Goal: Task Accomplishment & Management: Use online tool/utility

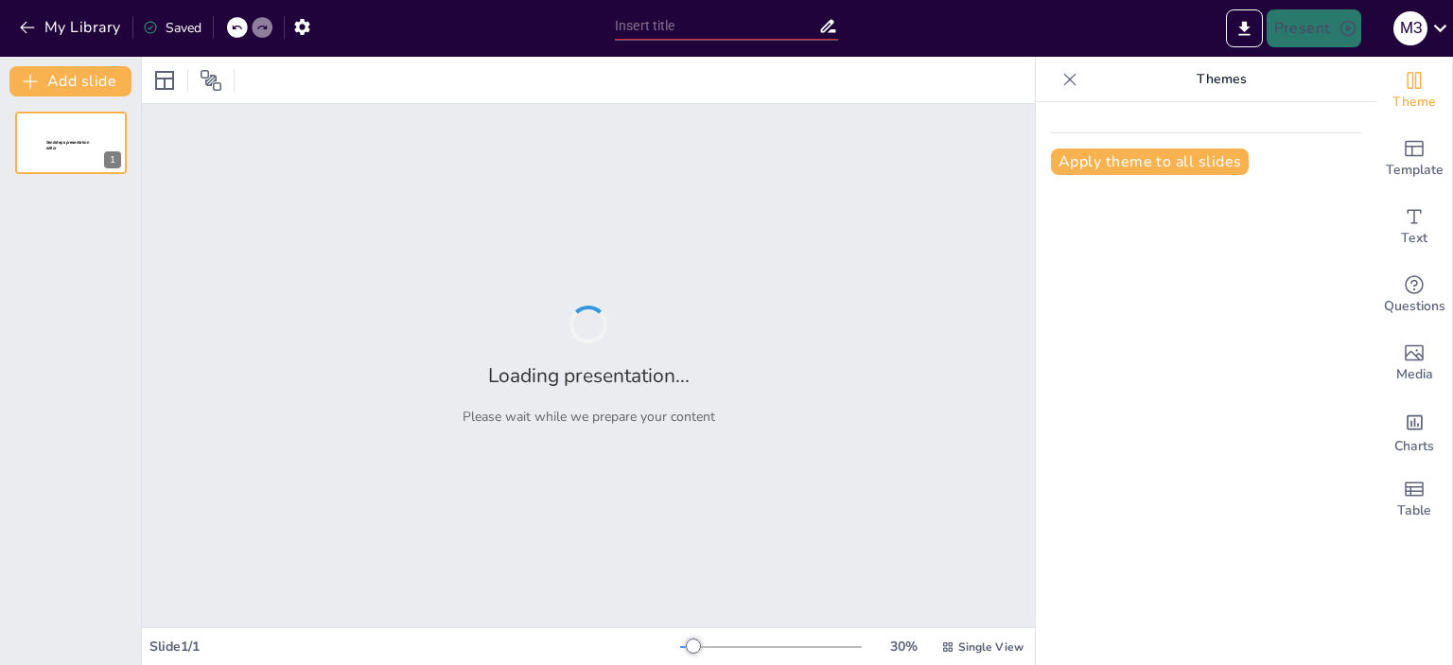
type input "Imported Презентация по биологии _ Растительная клетка_ (1).ppt"
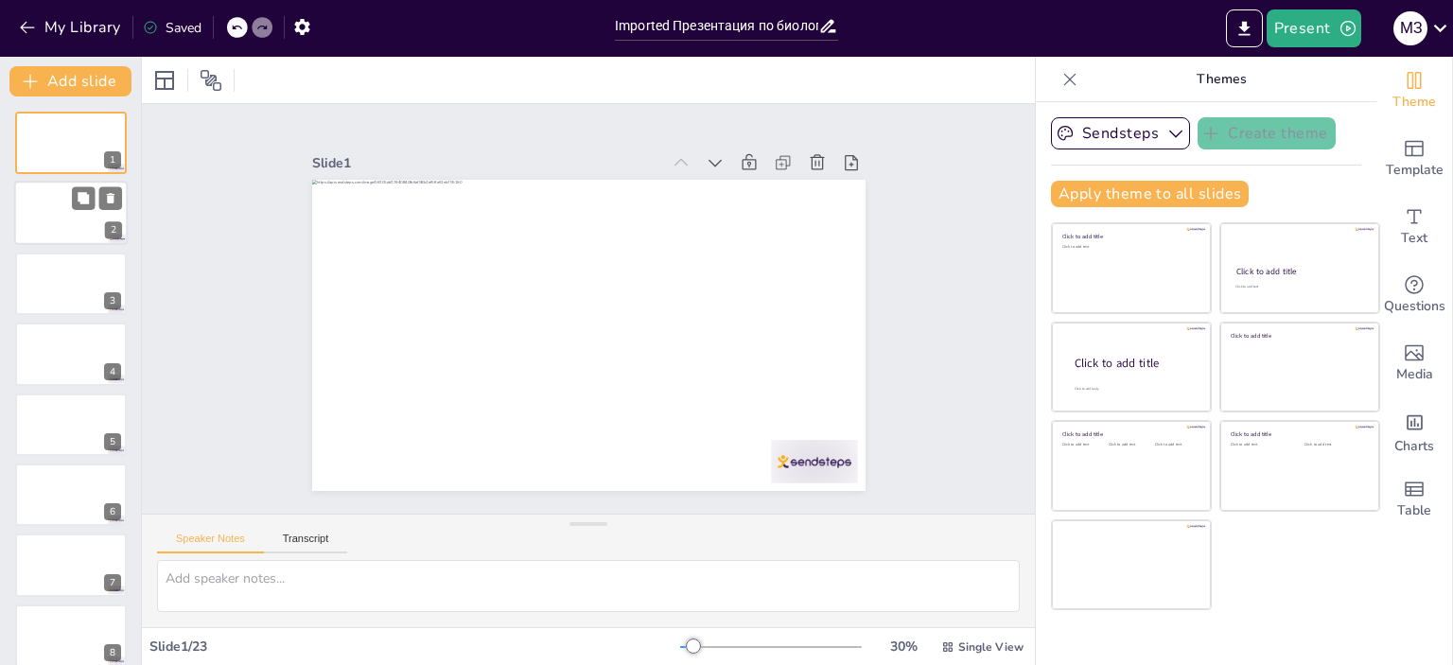
click at [66, 204] on div at bounding box center [71, 214] width 114 height 64
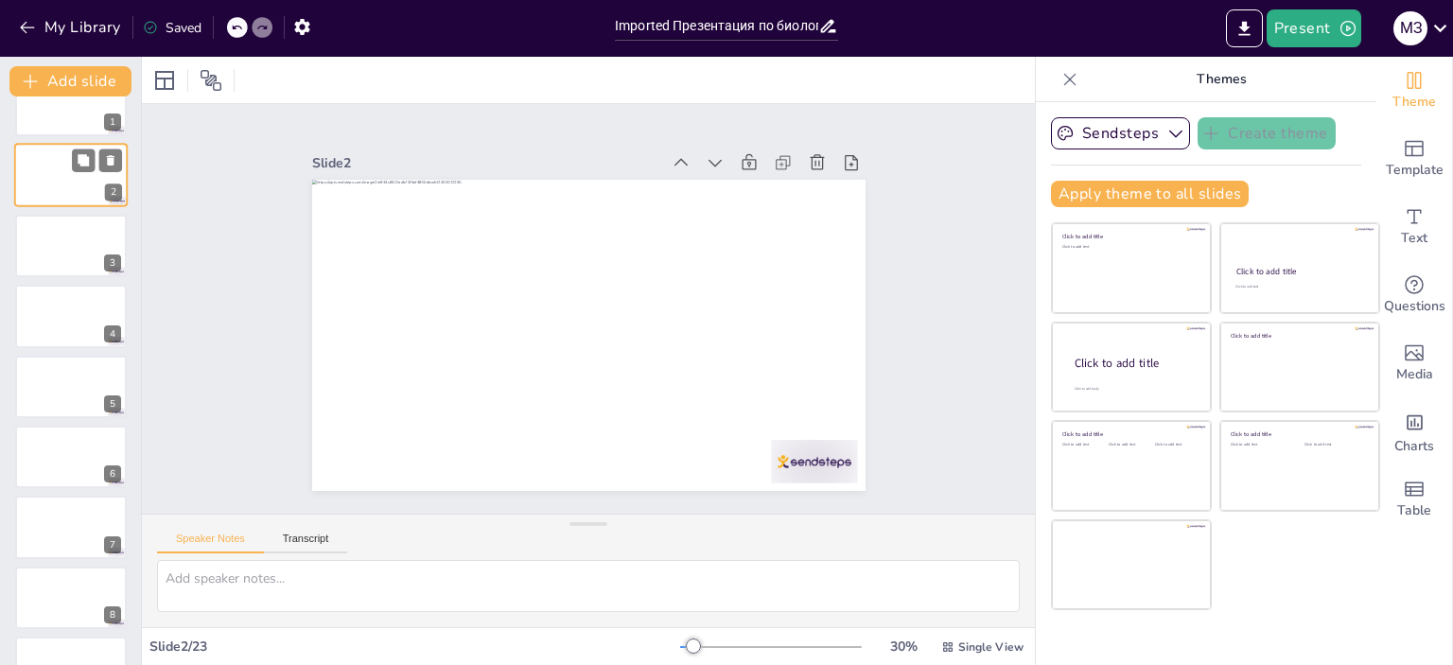
scroll to position [76, 0]
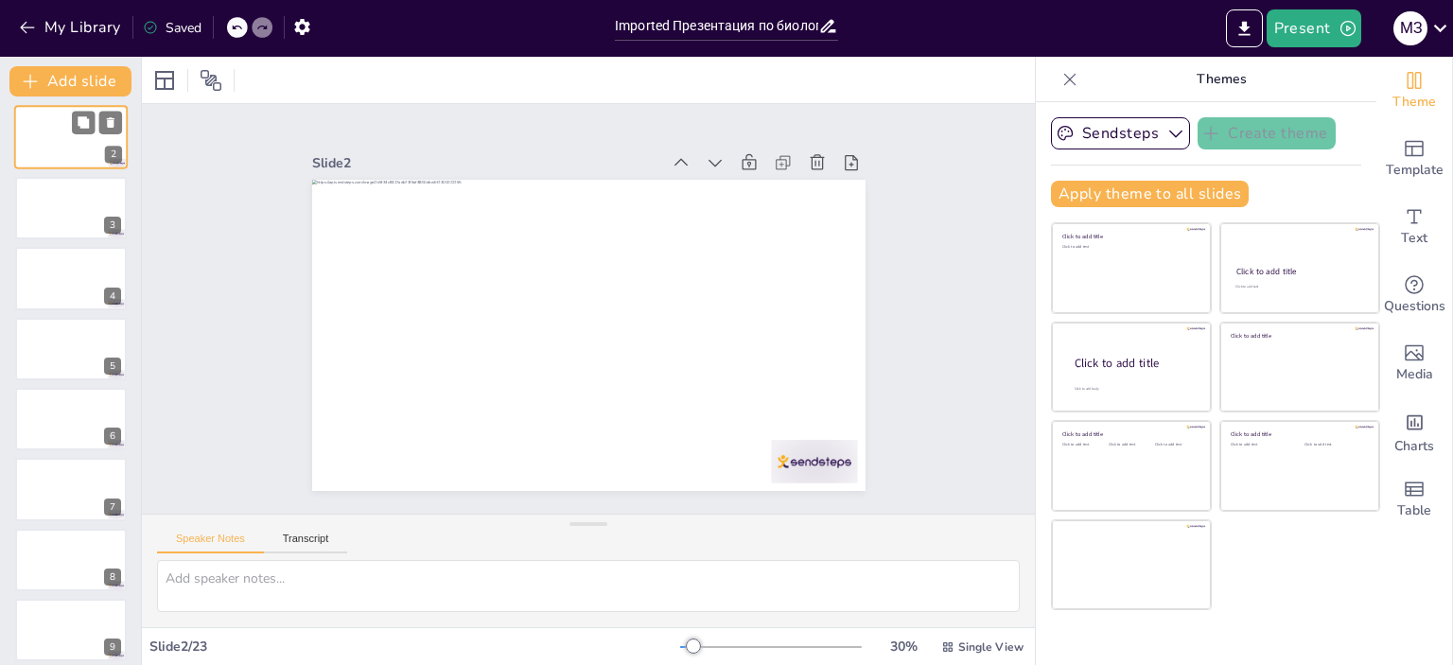
click at [66, 204] on div at bounding box center [71, 208] width 112 height 62
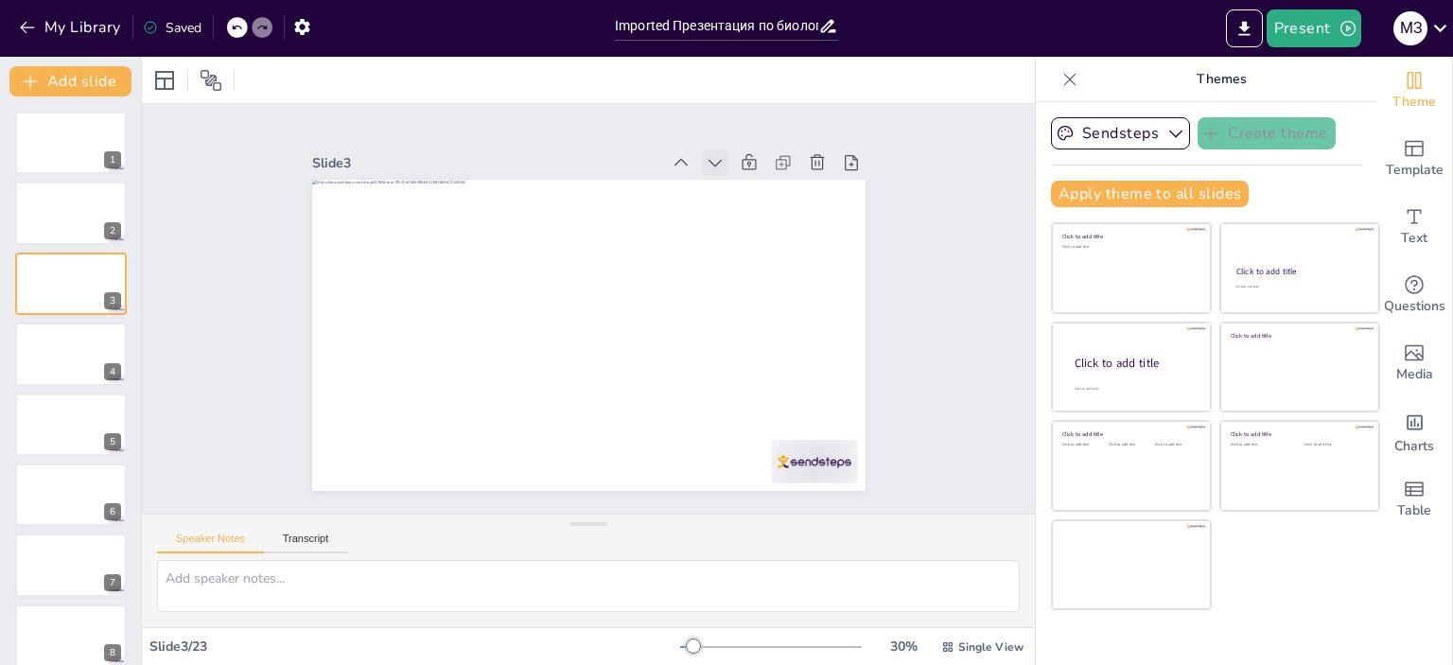
click at [720, 167] on icon at bounding box center [730, 177] width 21 height 21
click at [706, 153] on icon at bounding box center [715, 162] width 19 height 19
click at [720, 167] on icon at bounding box center [730, 177] width 21 height 21
click at [672, 158] on icon at bounding box center [681, 162] width 19 height 19
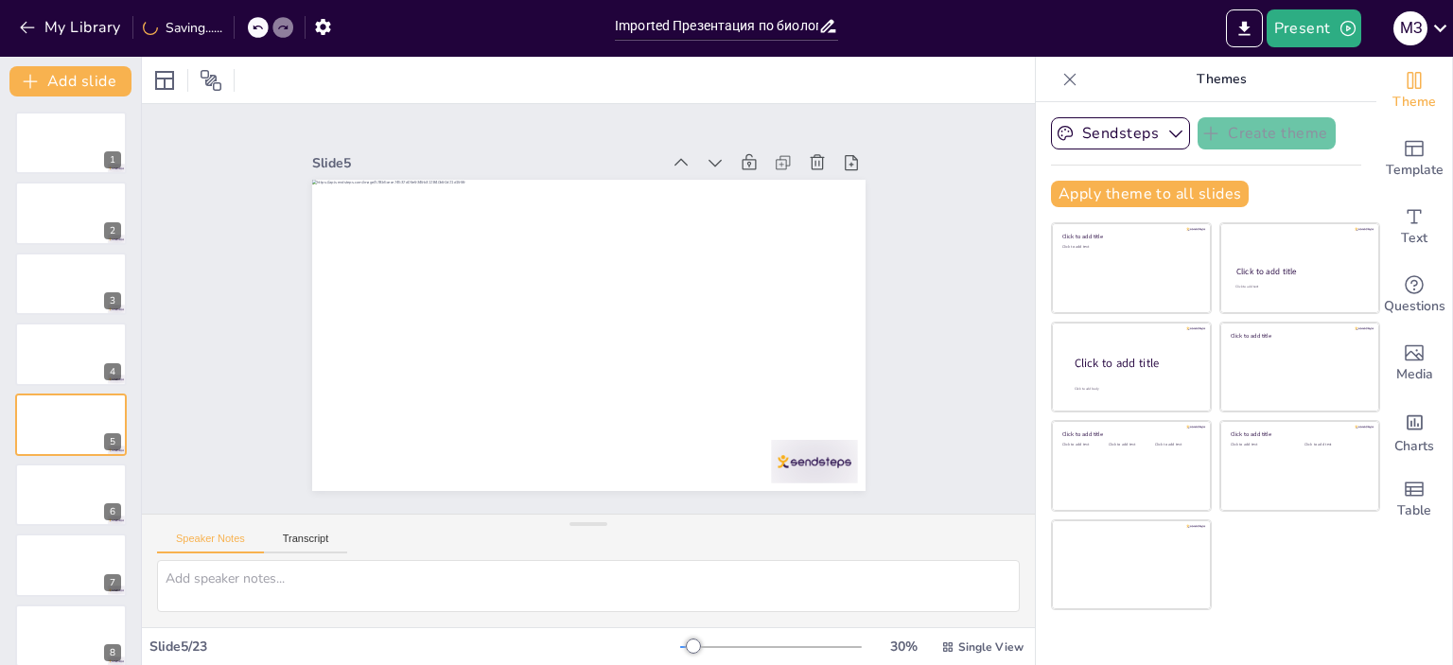
click at [686, 163] on icon at bounding box center [696, 173] width 21 height 21
click at [66, 429] on div at bounding box center [71, 425] width 114 height 64
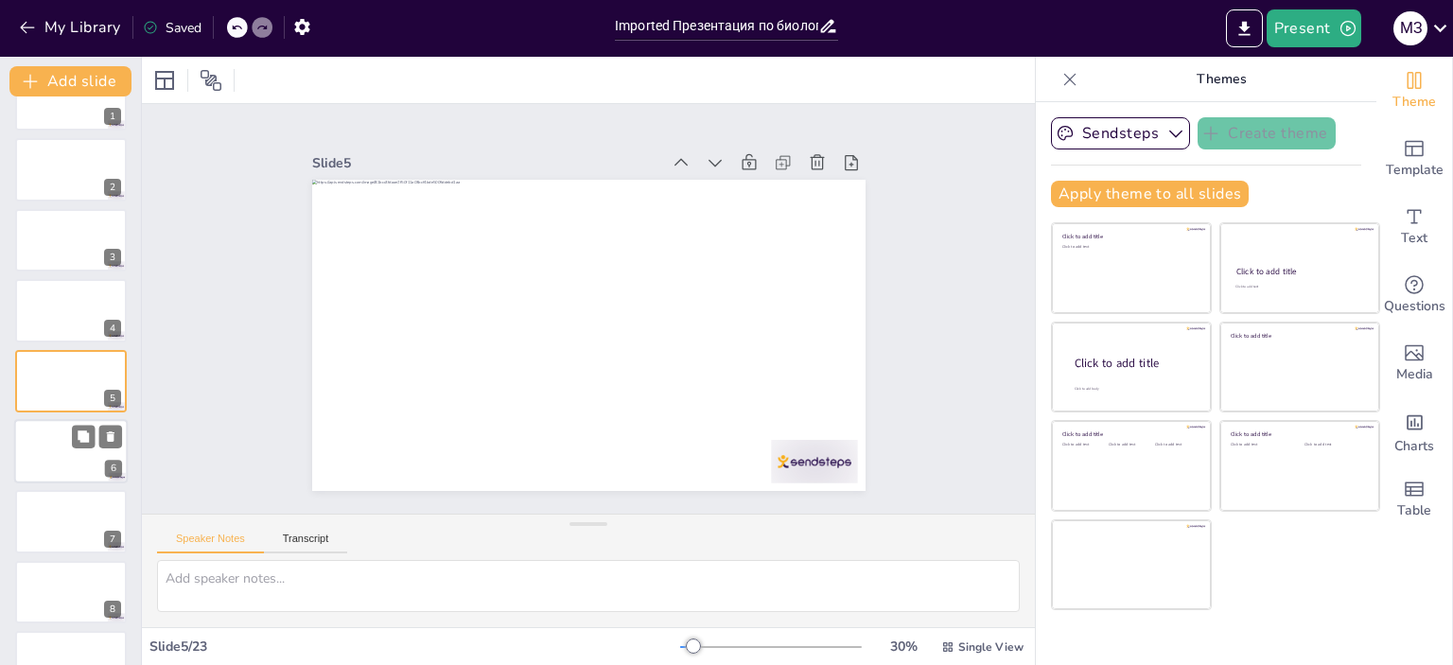
click at [54, 461] on div at bounding box center [71, 451] width 114 height 64
click at [59, 457] on div at bounding box center [71, 452] width 114 height 64
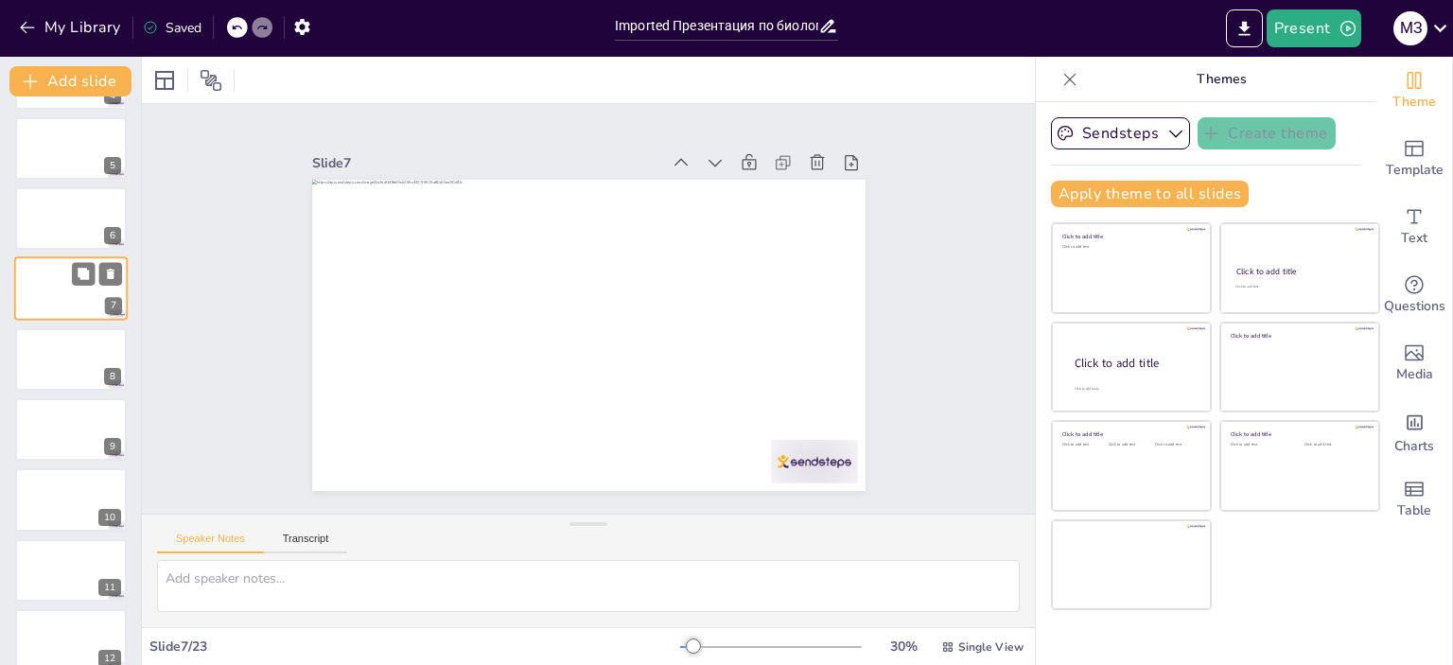
scroll to position [279, 0]
click at [59, 379] on div at bounding box center [71, 357] width 114 height 64
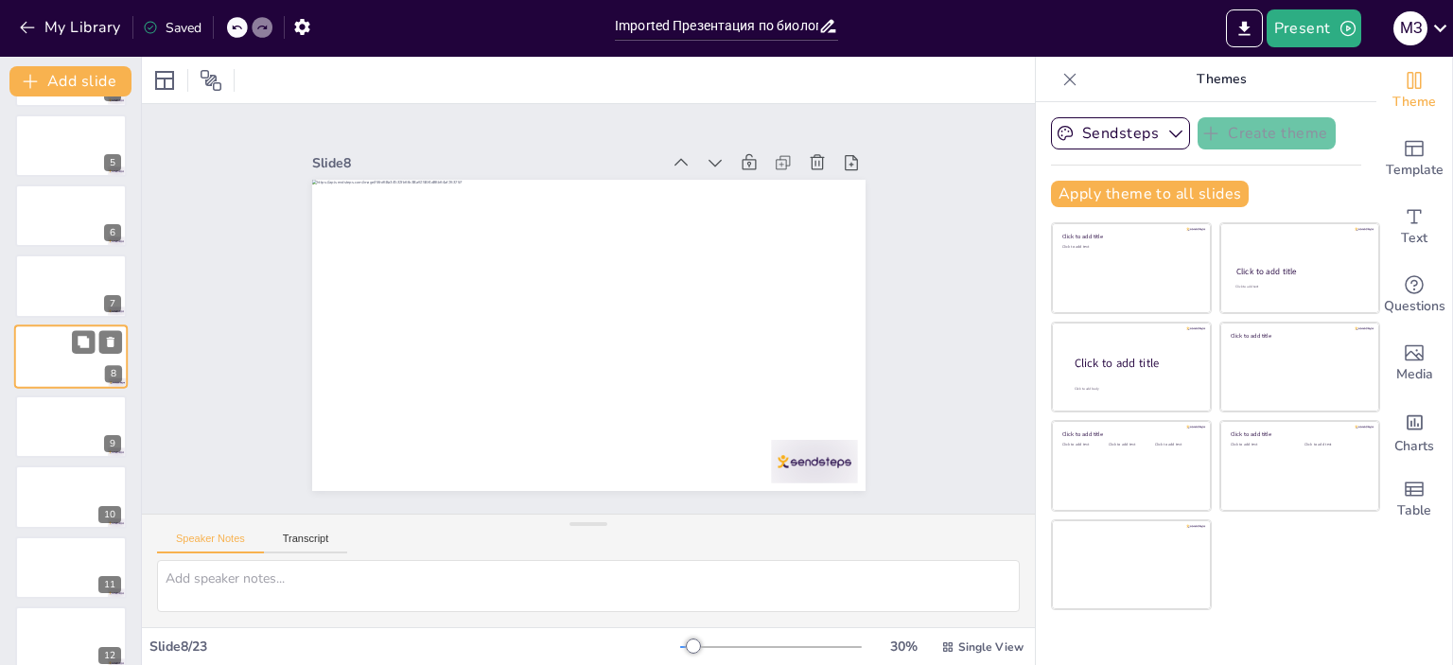
scroll to position [255, 0]
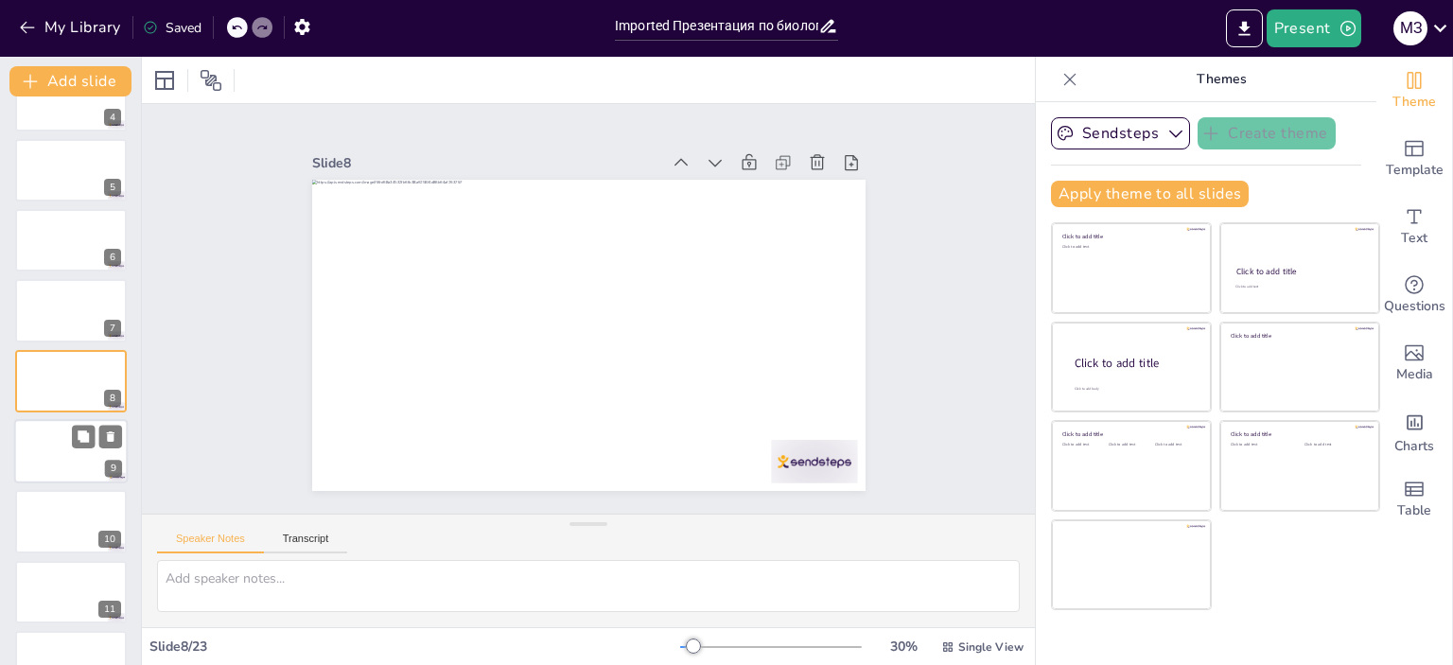
click at [61, 461] on div at bounding box center [71, 451] width 114 height 64
click at [715, 163] on div at bounding box center [729, 177] width 29 height 29
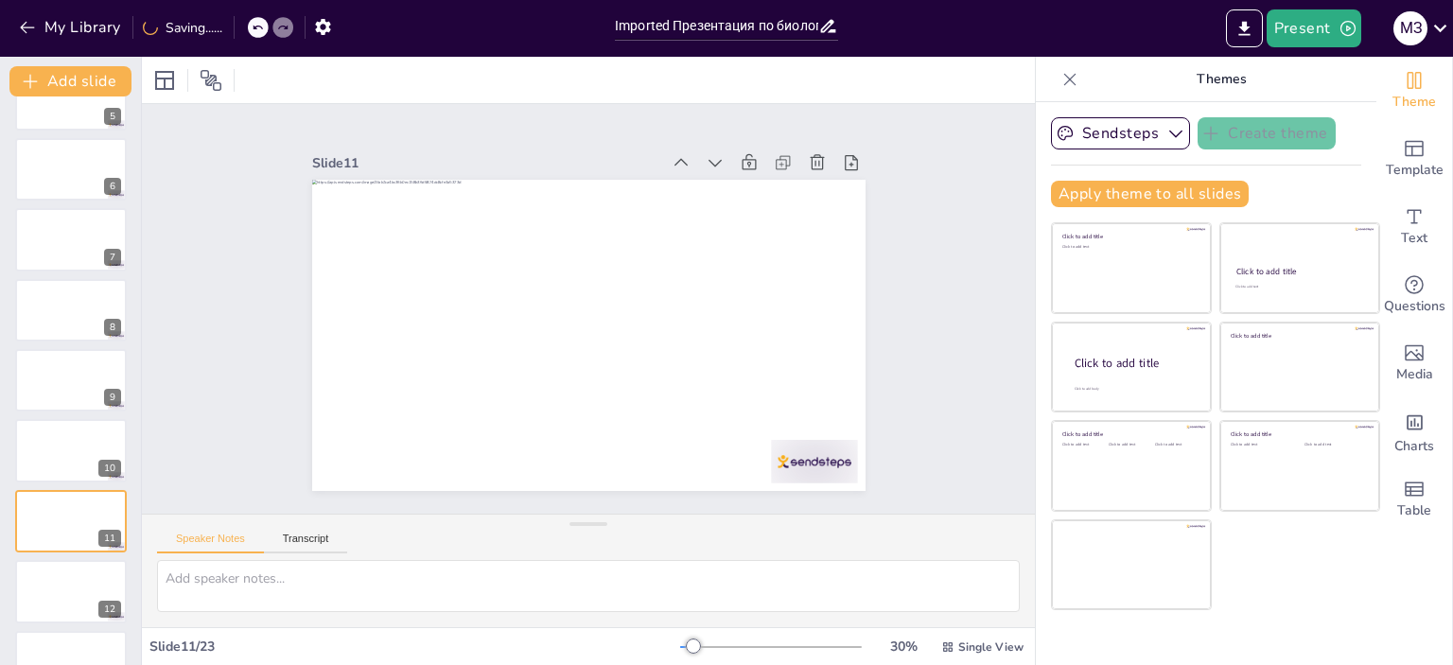
click at [728, 177] on div at bounding box center [743, 192] width 31 height 31
click at [686, 163] on icon at bounding box center [696, 173] width 21 height 21
click at [0, 0] on icon at bounding box center [0, 0] width 0 height 0
click at [88, 458] on div at bounding box center [71, 451] width 114 height 64
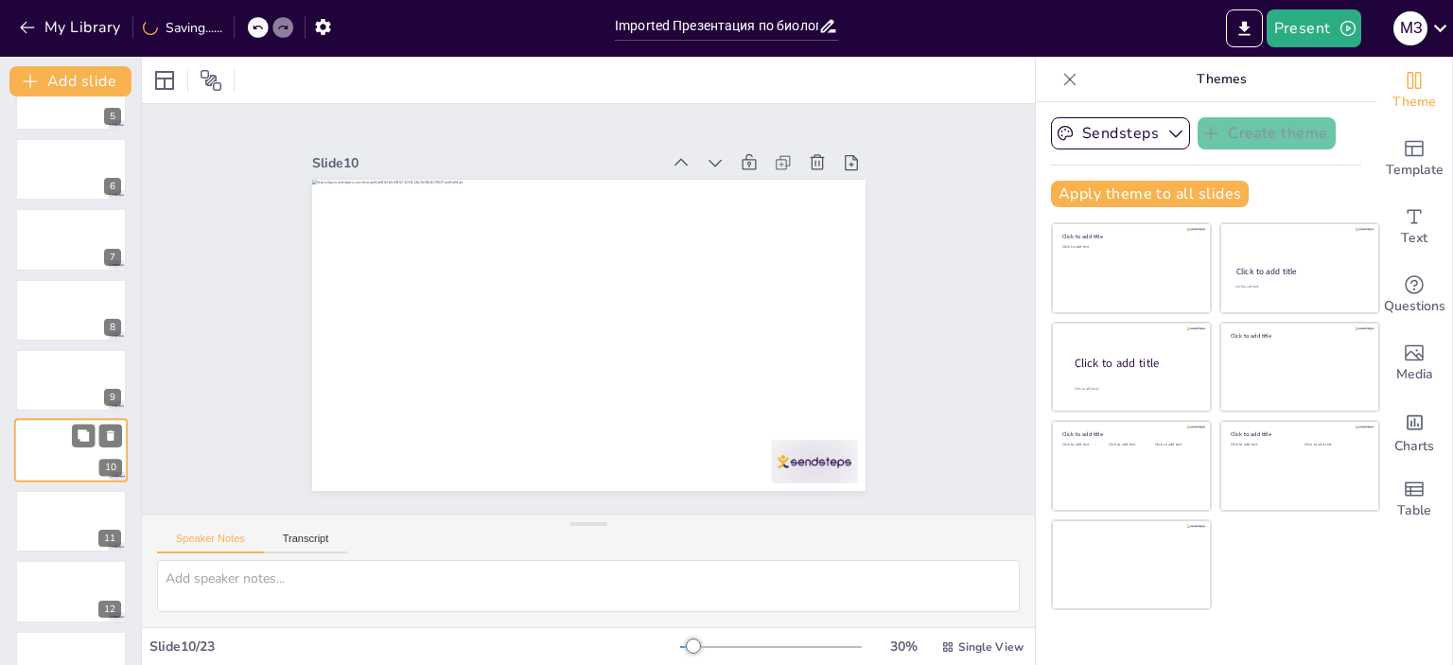
scroll to position [395, 0]
click at [55, 468] on div at bounding box center [71, 451] width 114 height 64
click at [56, 475] on div at bounding box center [71, 451] width 114 height 64
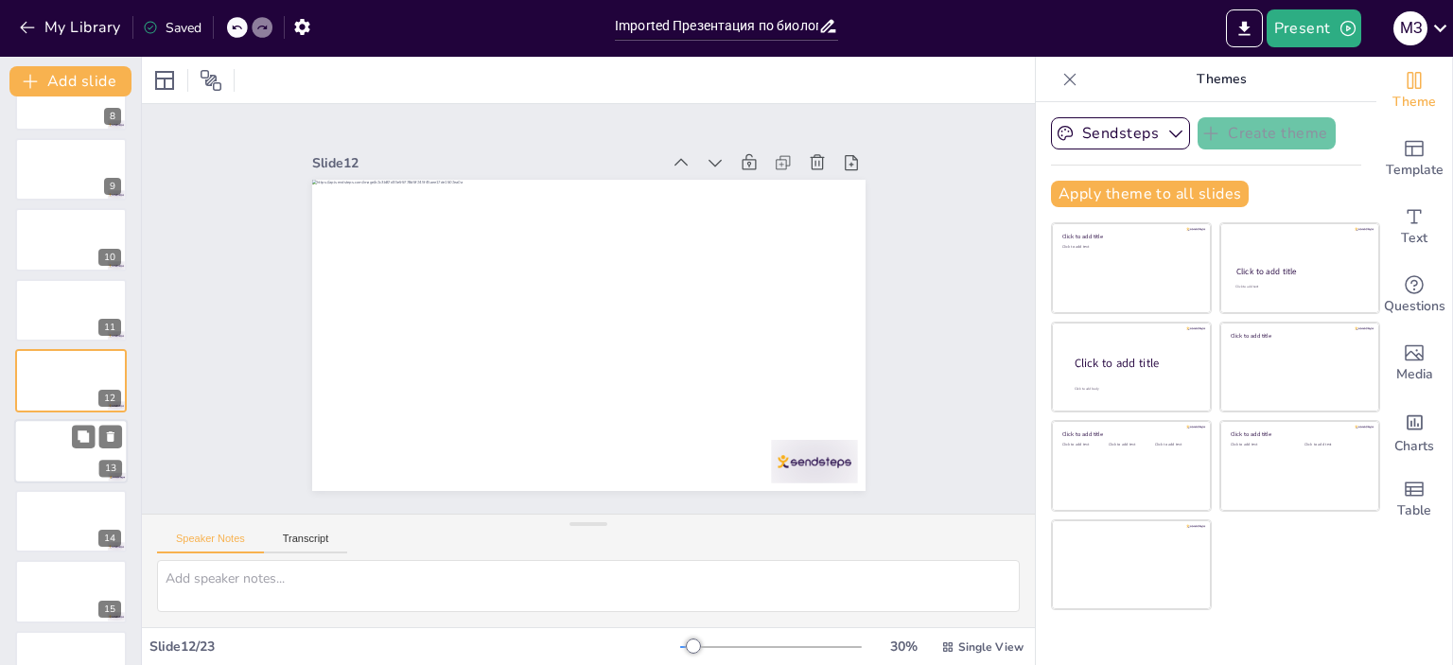
click at [52, 449] on div at bounding box center [71, 451] width 114 height 64
click at [59, 457] on div at bounding box center [71, 452] width 114 height 64
click at [59, 514] on div at bounding box center [71, 522] width 114 height 64
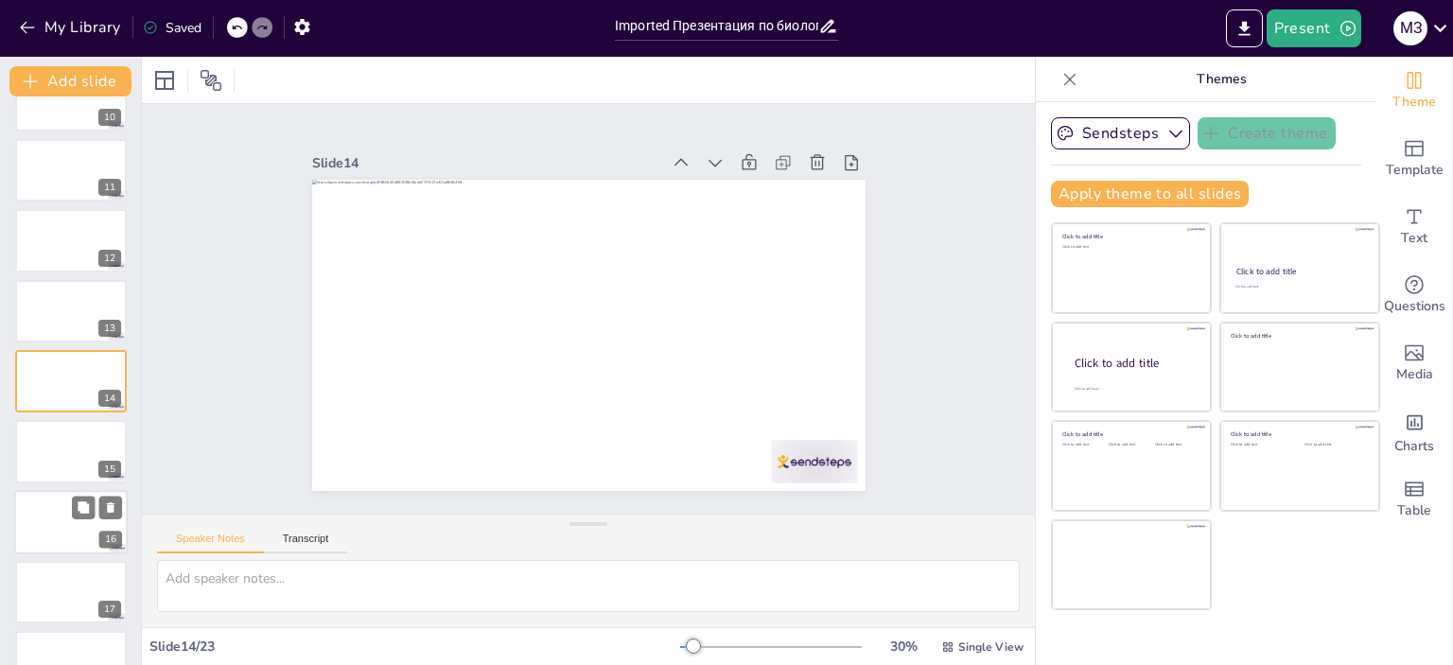
scroll to position [817, 0]
click at [169, 22] on div "Saved" at bounding box center [172, 28] width 59 height 18
click at [1249, 26] on icon "Export to PowerPoint" at bounding box center [1243, 28] width 11 height 14
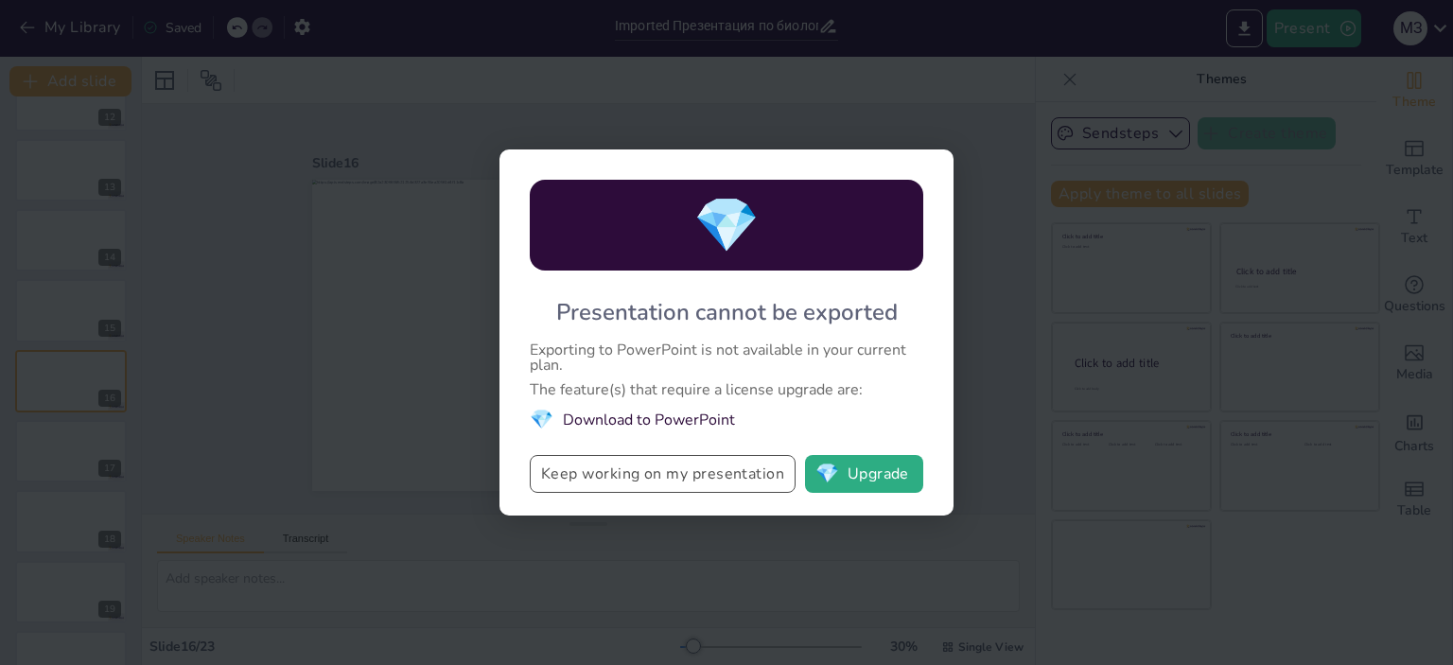
click at [632, 465] on button "Keep working on my presentation" at bounding box center [663, 474] width 266 height 38
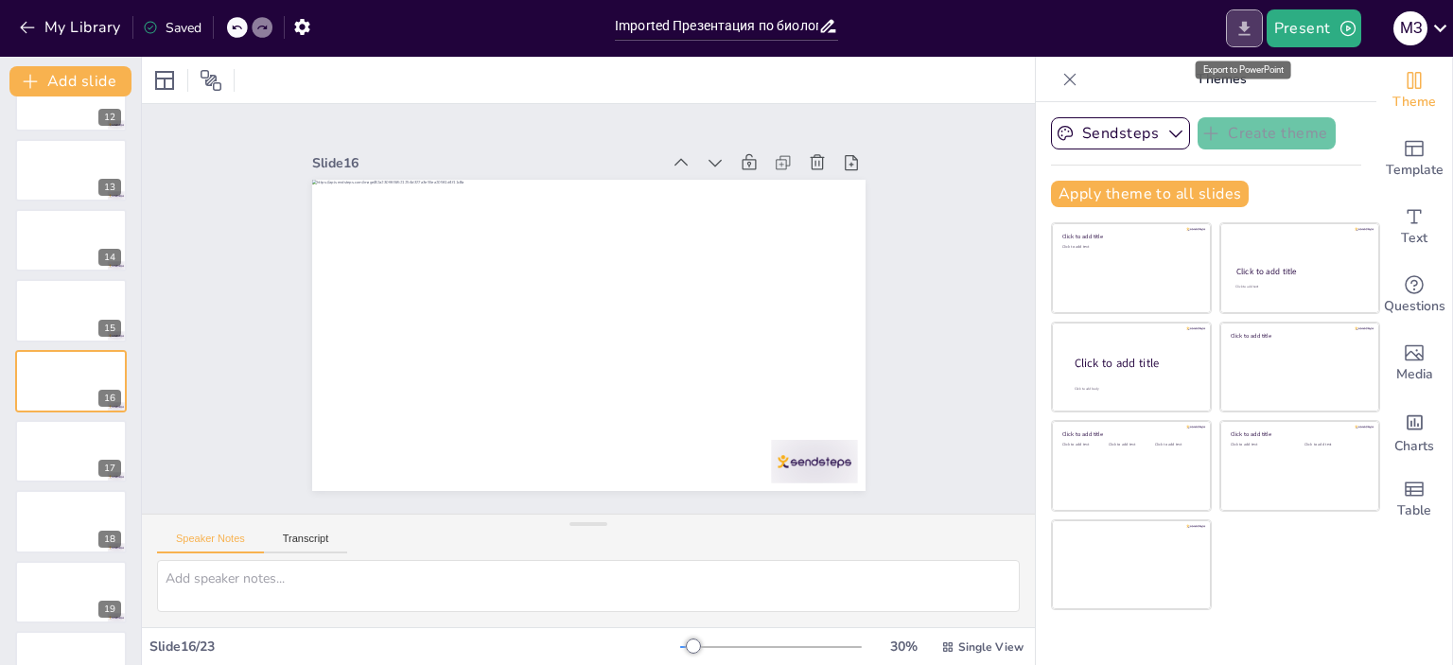
click at [1237, 29] on icon "Export to PowerPoint" at bounding box center [1245, 29] width 20 height 20
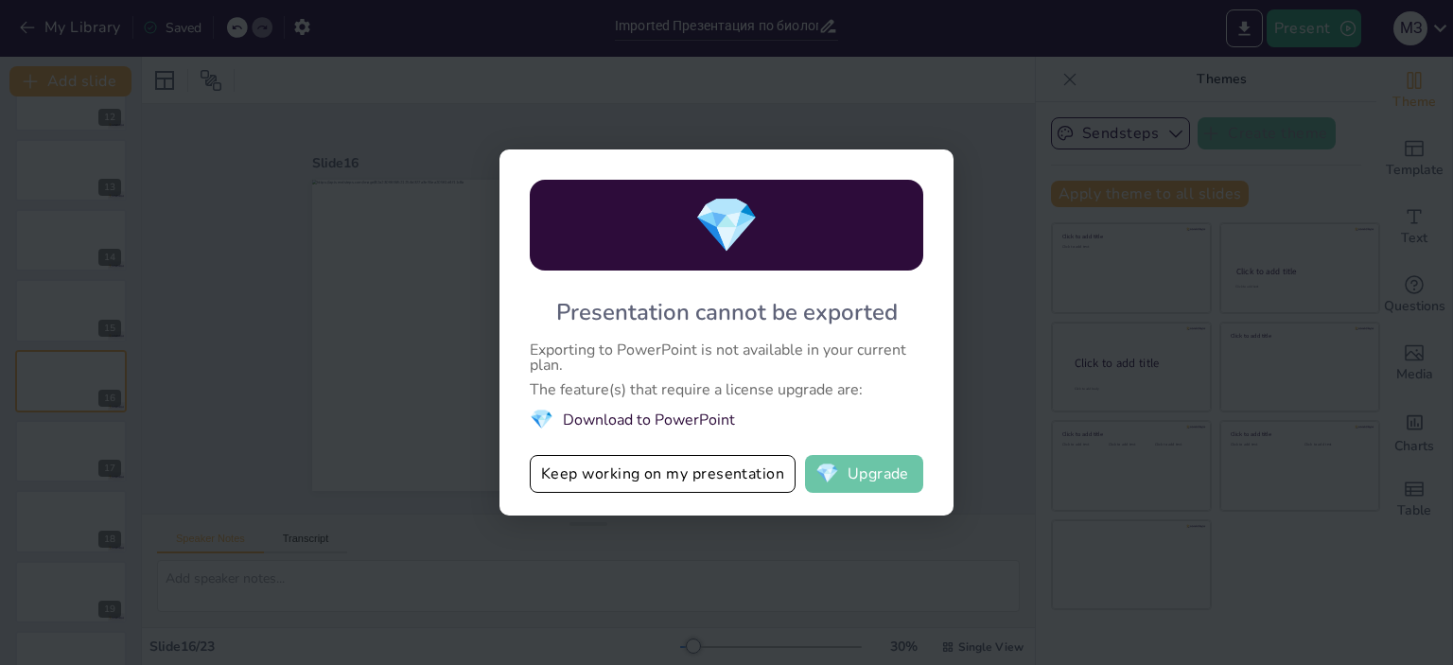
click at [860, 484] on button "💎 Upgrade" at bounding box center [864, 474] width 118 height 38
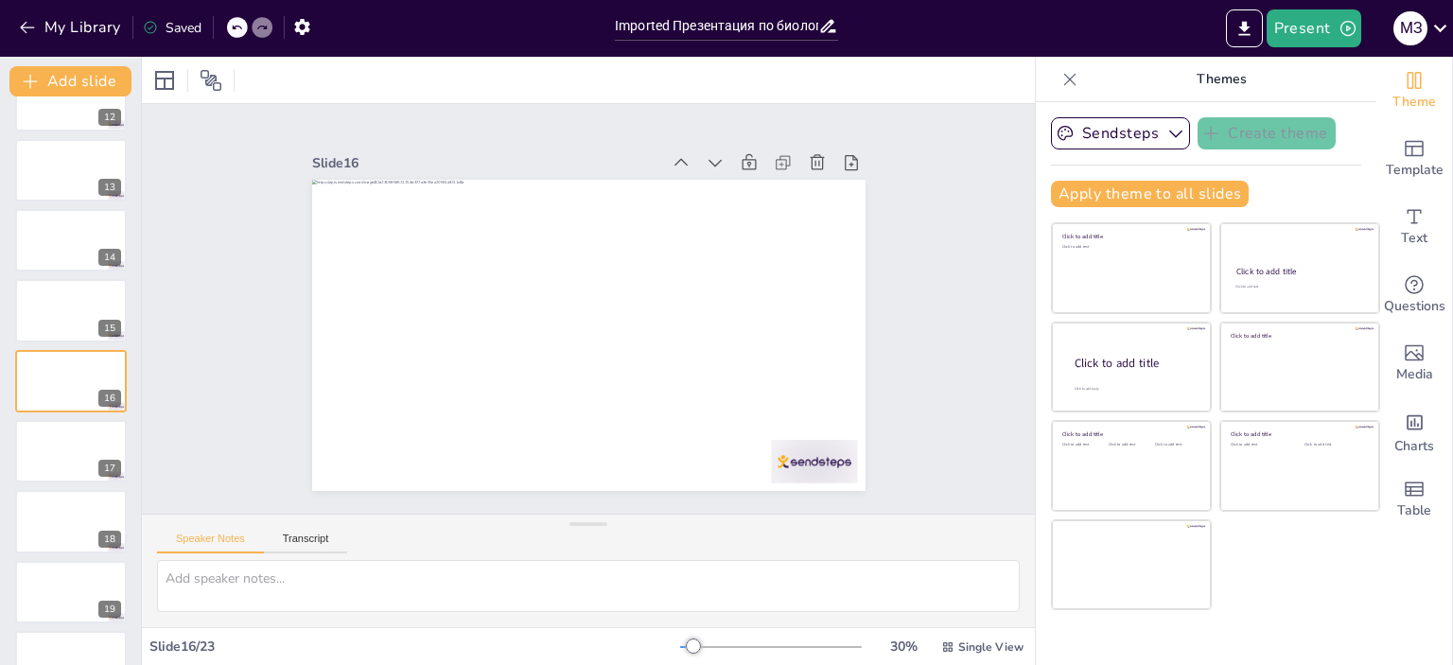
scroll to position [53, 0]
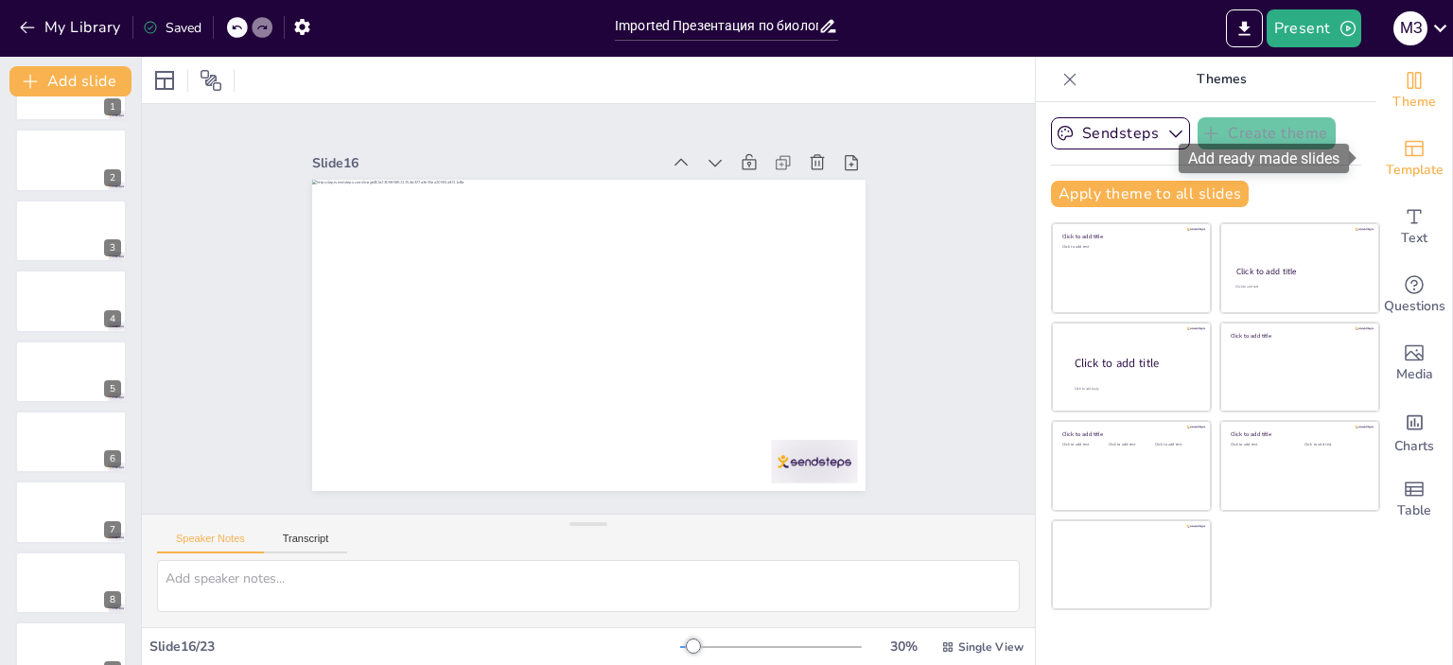
click at [1404, 169] on span "Template" at bounding box center [1415, 170] width 58 height 21
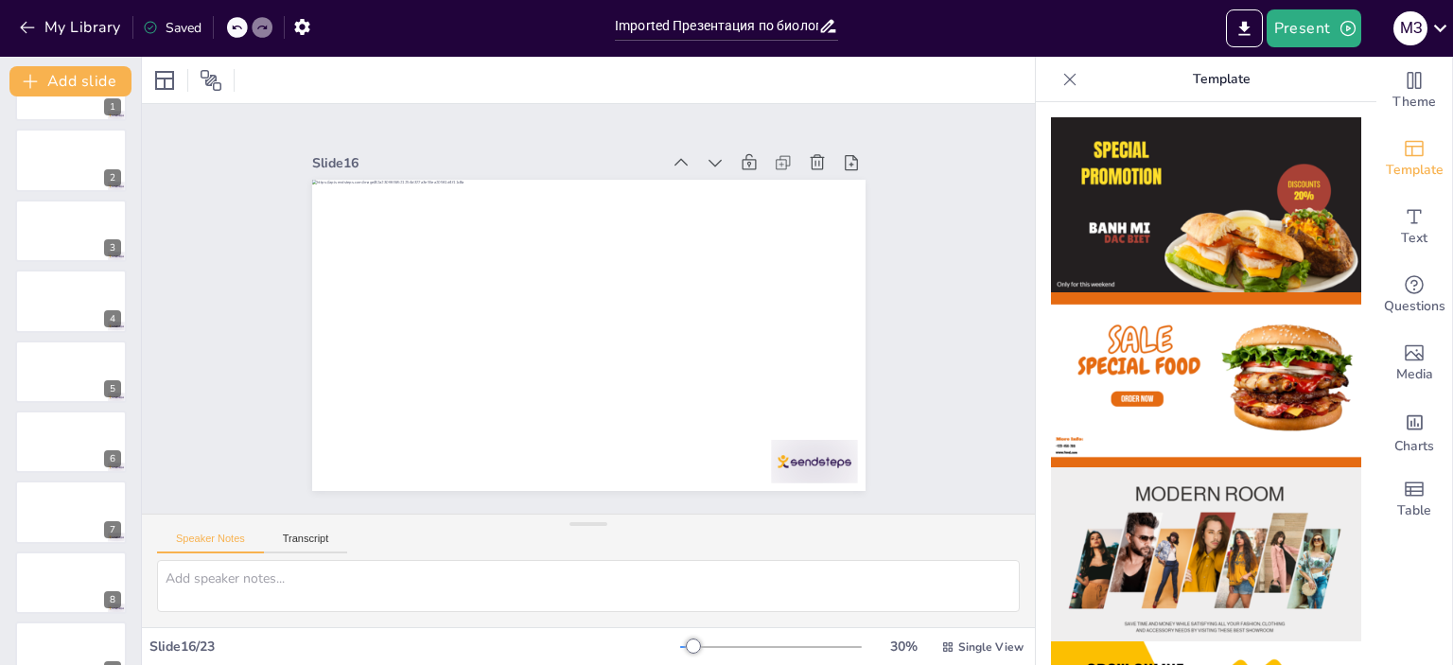
click at [1142, 412] on img at bounding box center [1206, 379] width 310 height 175
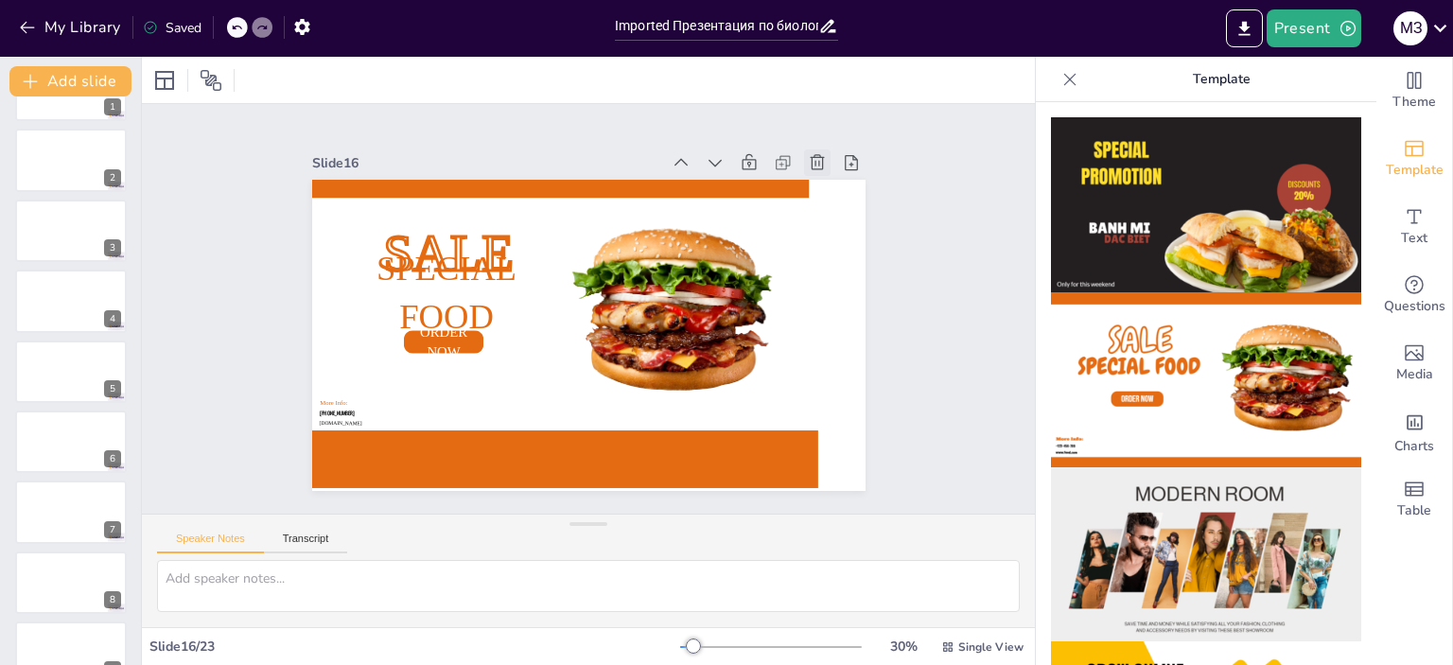
click at [821, 177] on icon at bounding box center [831, 187] width 21 height 21
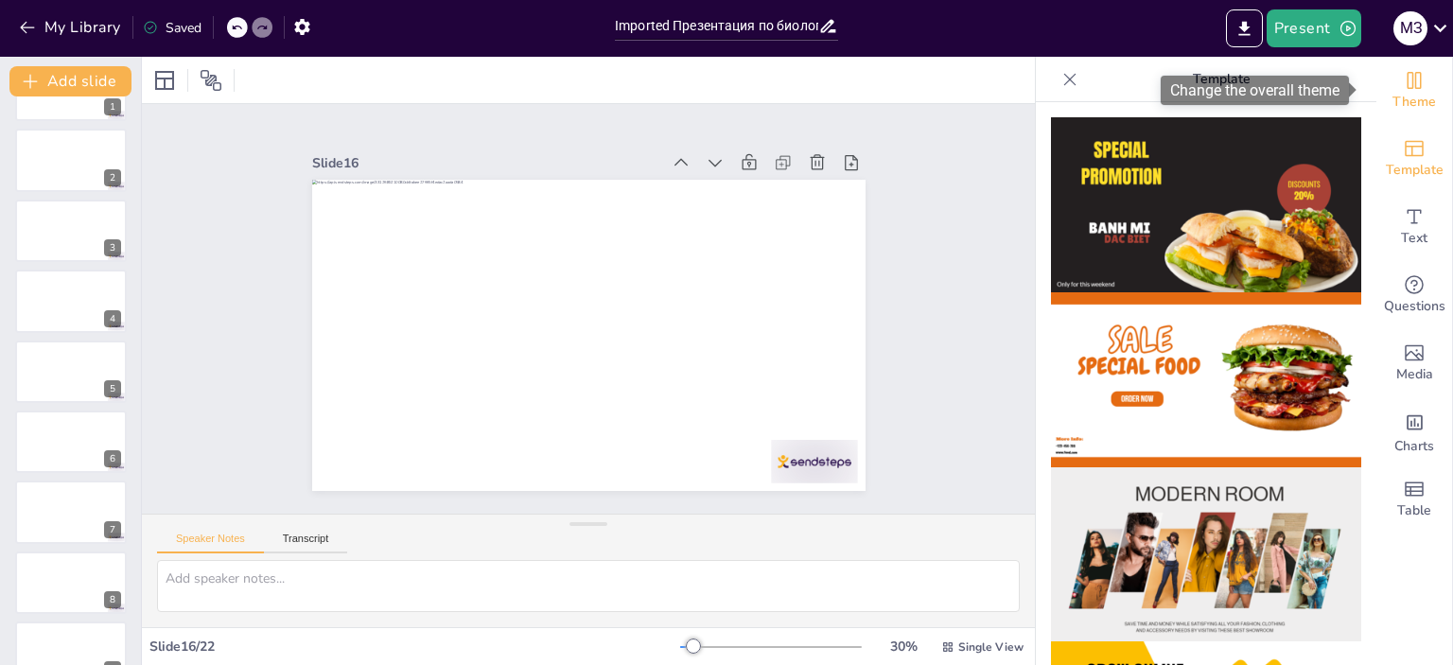
click at [1404, 77] on icon "Change the overall theme" at bounding box center [1414, 80] width 23 height 23
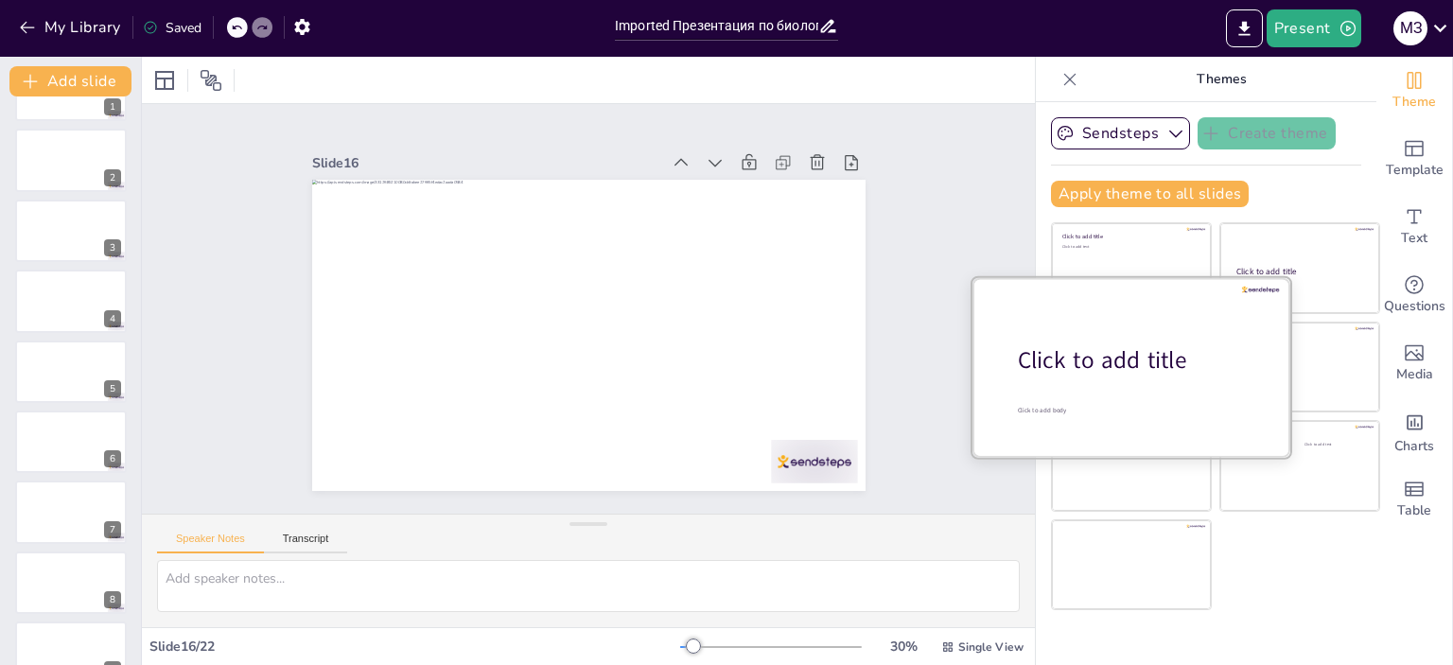
click at [1131, 362] on div "Click to add title" at bounding box center [1138, 360] width 241 height 32
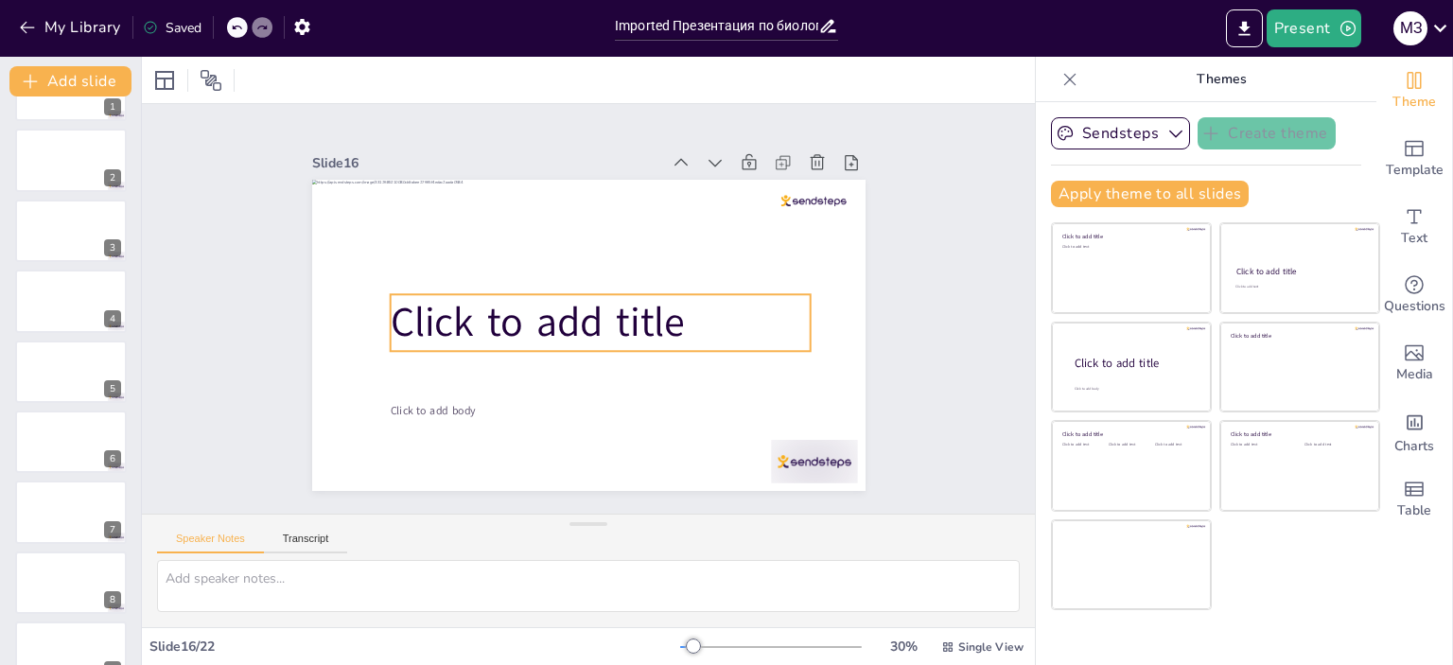
click at [625, 321] on span "Click to add title" at bounding box center [536, 317] width 298 height 86
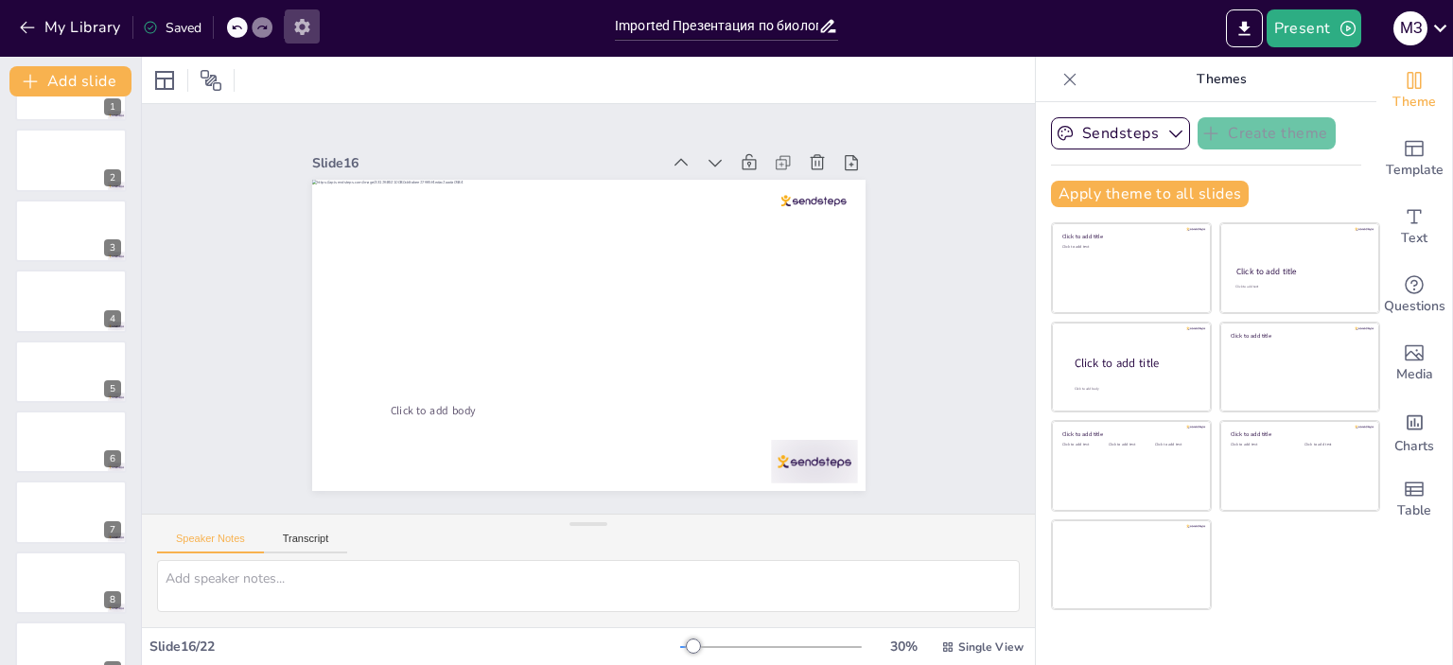
click at [312, 18] on icon "button" at bounding box center [302, 27] width 20 height 20
click at [298, 34] on icon "button" at bounding box center [302, 27] width 20 height 20
click at [305, 28] on icon "button" at bounding box center [301, 27] width 15 height 16
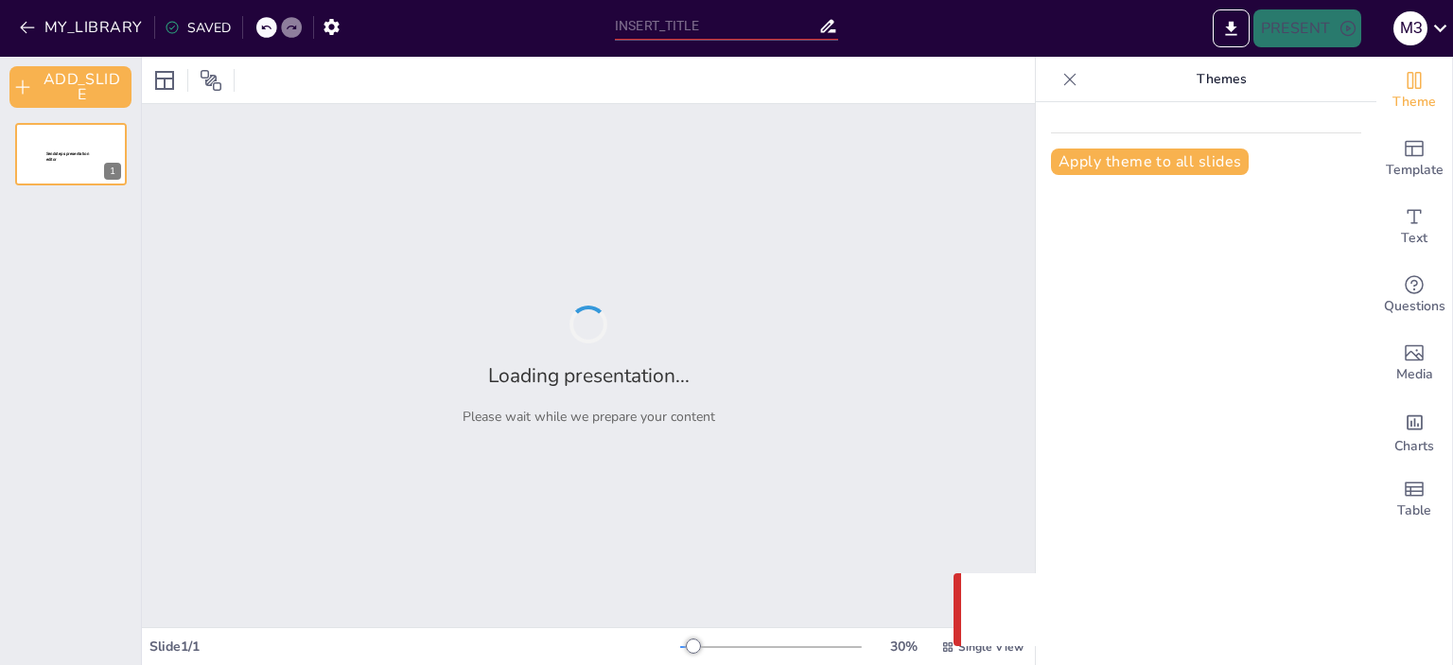
type input "Imported Презентация по биологии _ Растительная клетка_ (1).ppt"
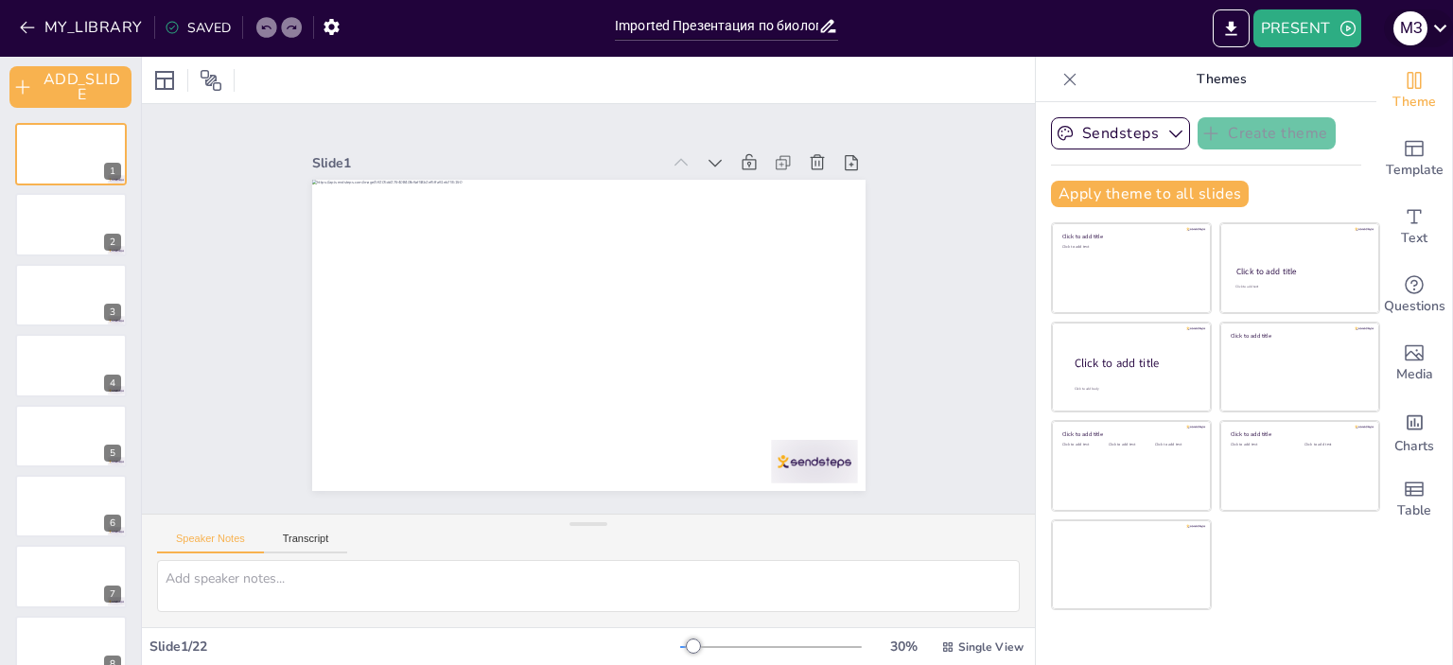
click at [1437, 29] on icon at bounding box center [1441, 28] width 26 height 26
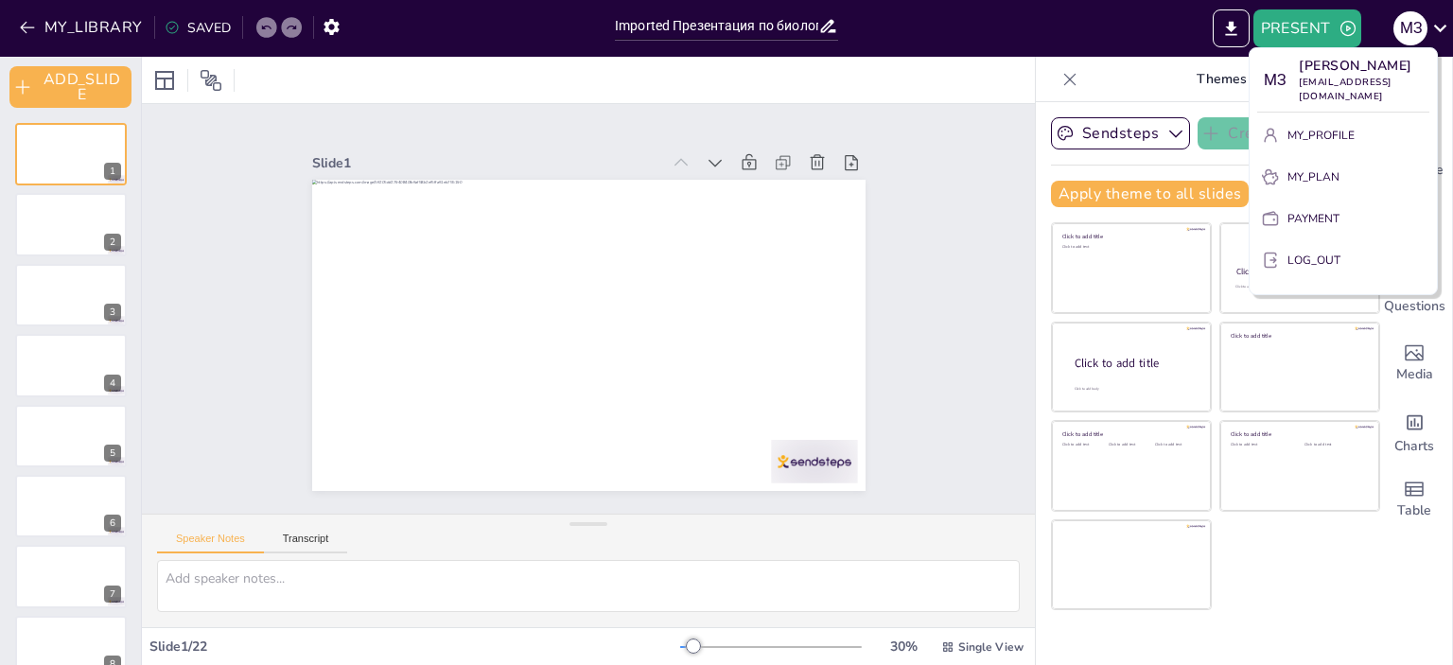
click at [1343, 144] on p "MY_PROFILE" at bounding box center [1321, 135] width 67 height 17
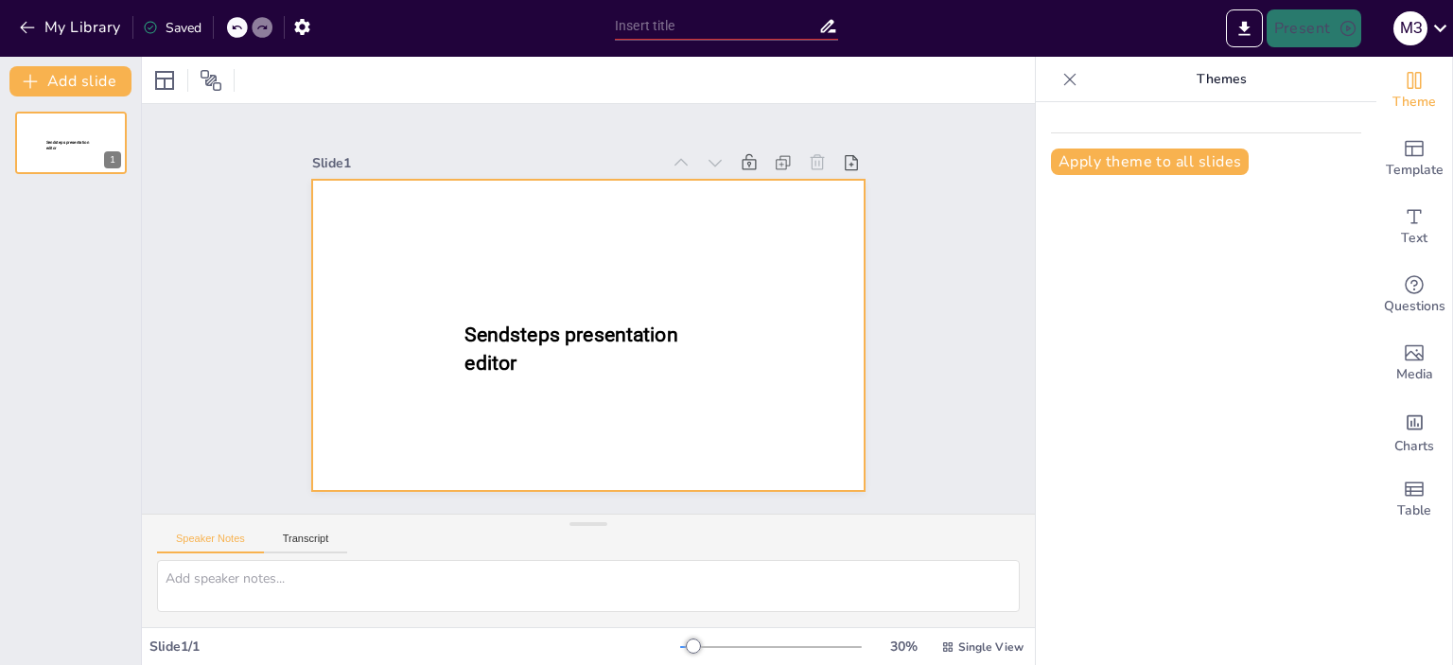
type input "Imported Презентация по биологии _ Растительная клетка_ (1).ppt"
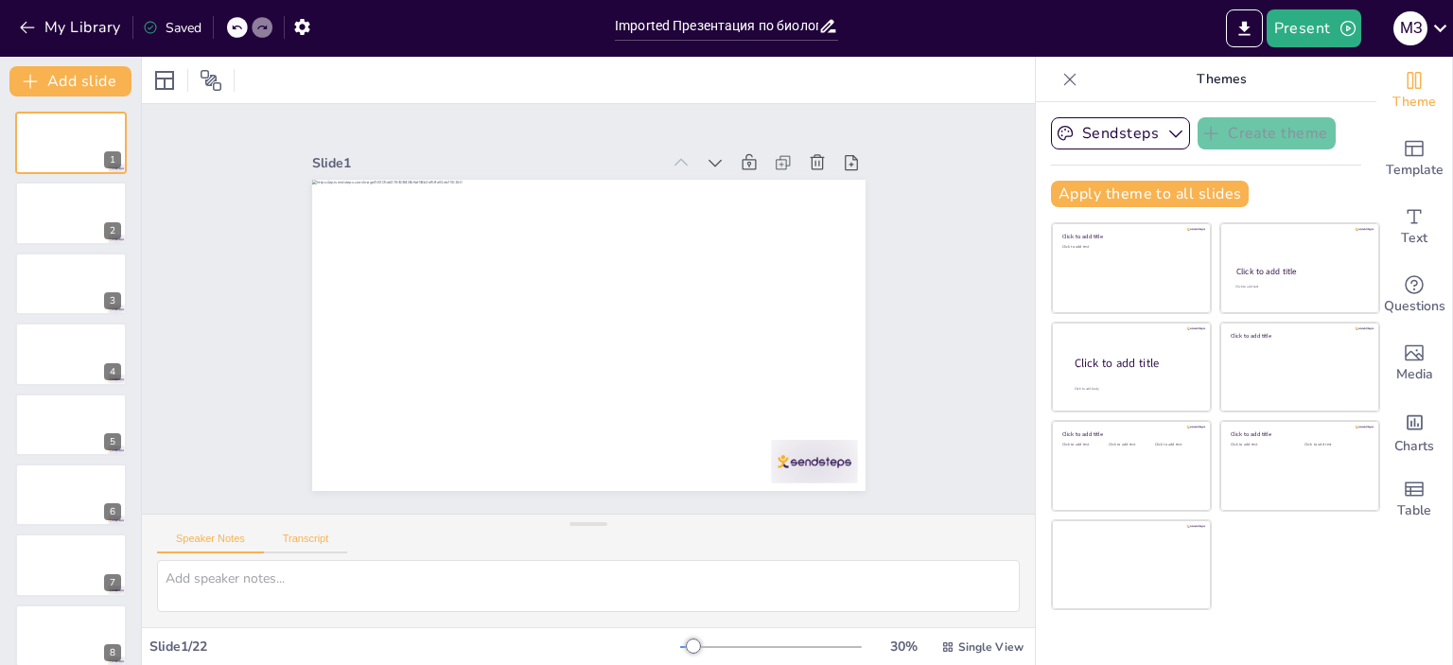
click at [321, 542] on button "Transcript" at bounding box center [306, 543] width 84 height 21
click at [935, 529] on button "Google US English (en-US)" at bounding box center [879, 541] width 189 height 30
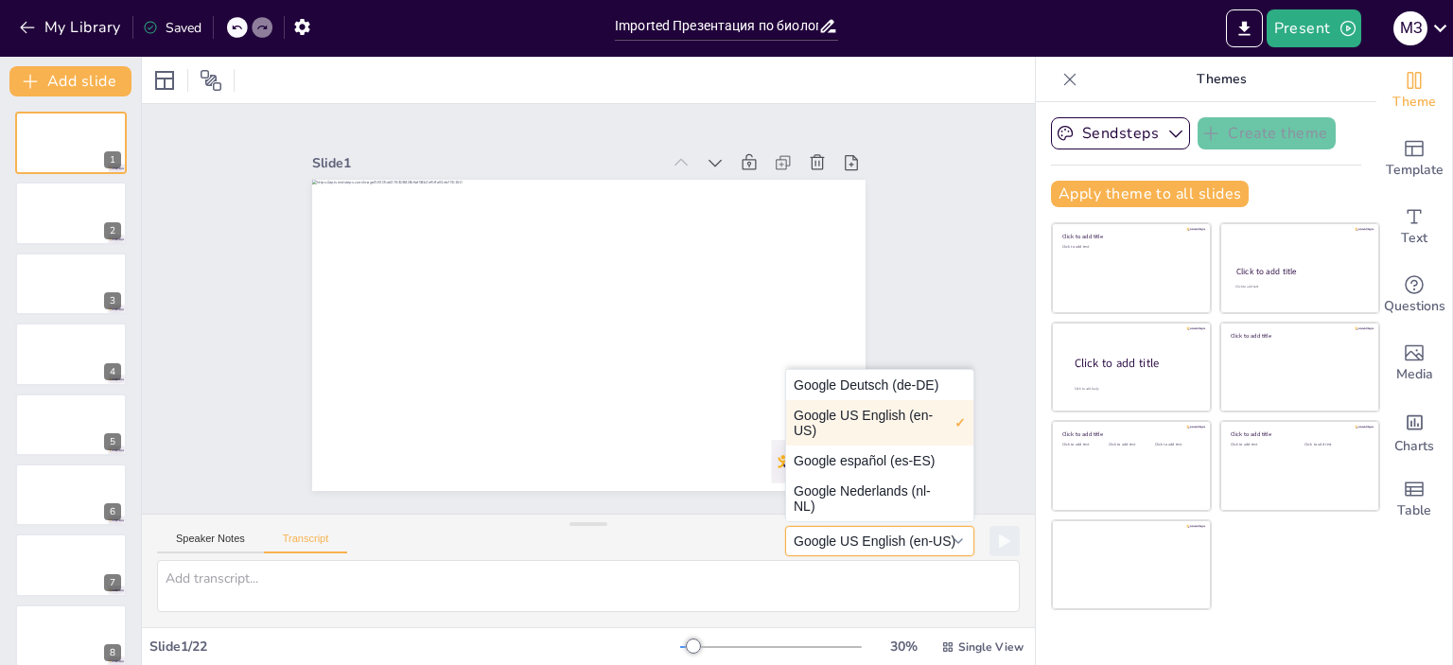
click at [935, 529] on button "Google US English (en-US)" at bounding box center [879, 541] width 189 height 30
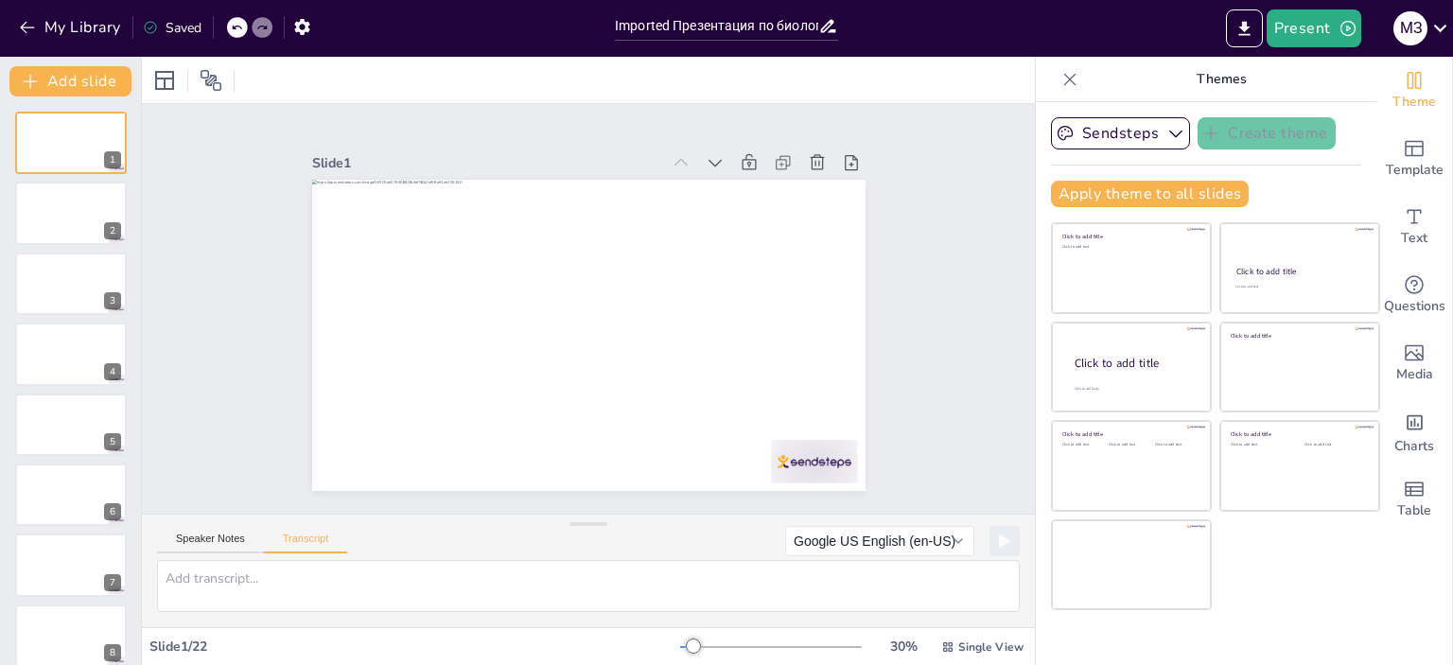
click at [182, 529] on div "Speaker Notes Transcript" at bounding box center [252, 541] width 190 height 25
click at [182, 531] on div "Speaker Notes Transcript" at bounding box center [252, 541] width 190 height 25
click at [182, 534] on button "Speaker Notes" at bounding box center [210, 543] width 107 height 21
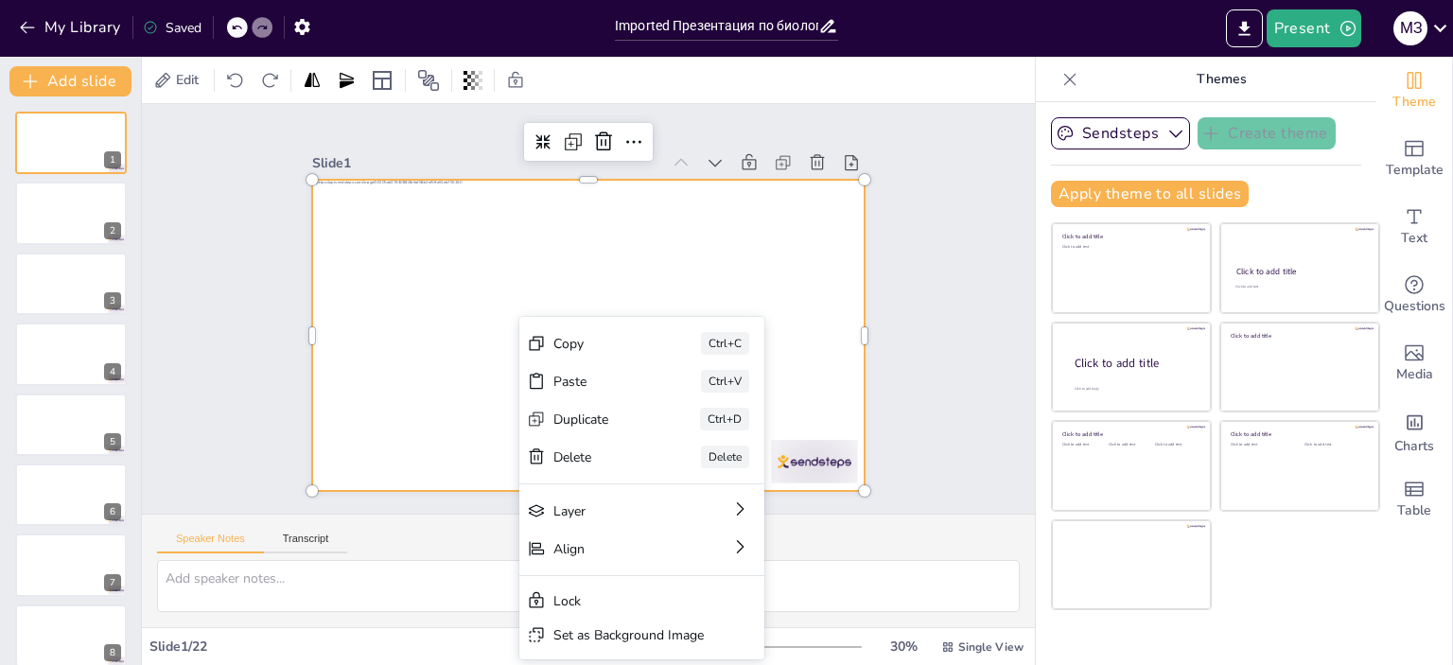
click at [904, 266] on div "Slide 1 Slide 2 Slide 3 Slide 4 Slide 5 Slide 6 Slide 7 Slide 8 Slide 9 Slide 1…" at bounding box center [588, 309] width 893 height 410
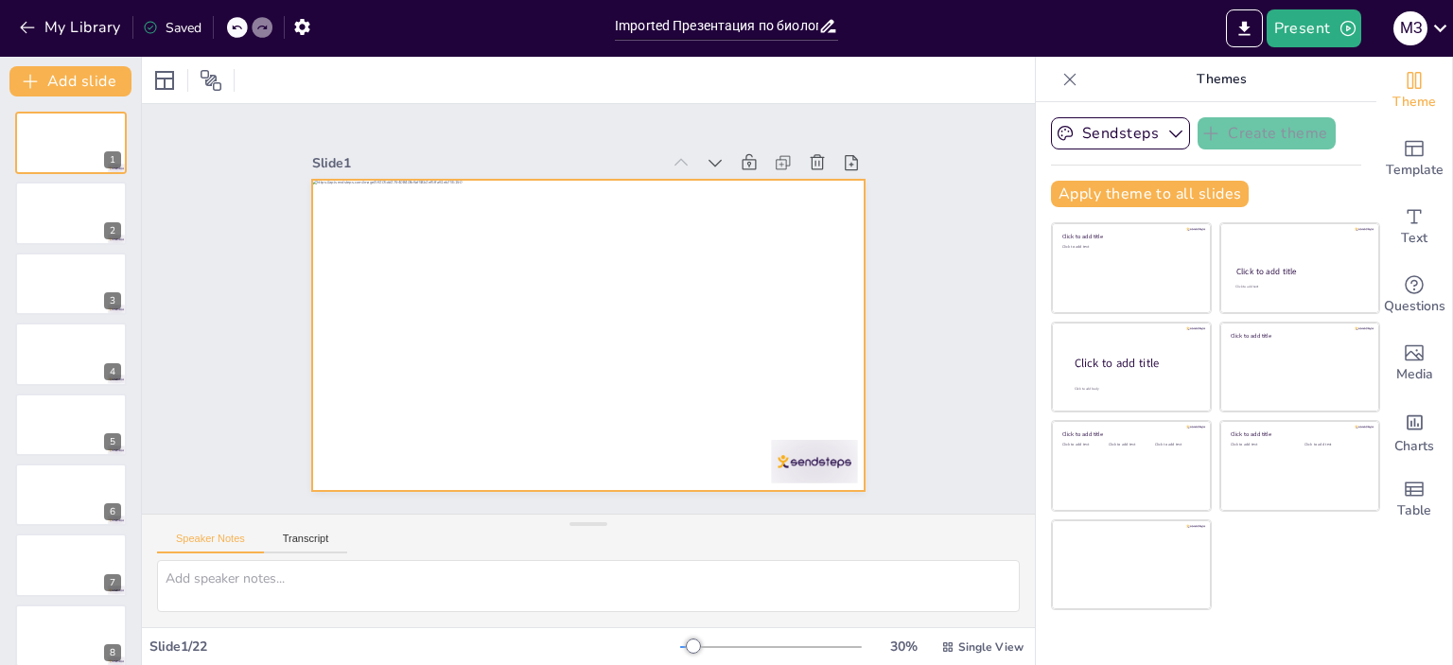
click at [510, 327] on div at bounding box center [588, 335] width 553 height 311
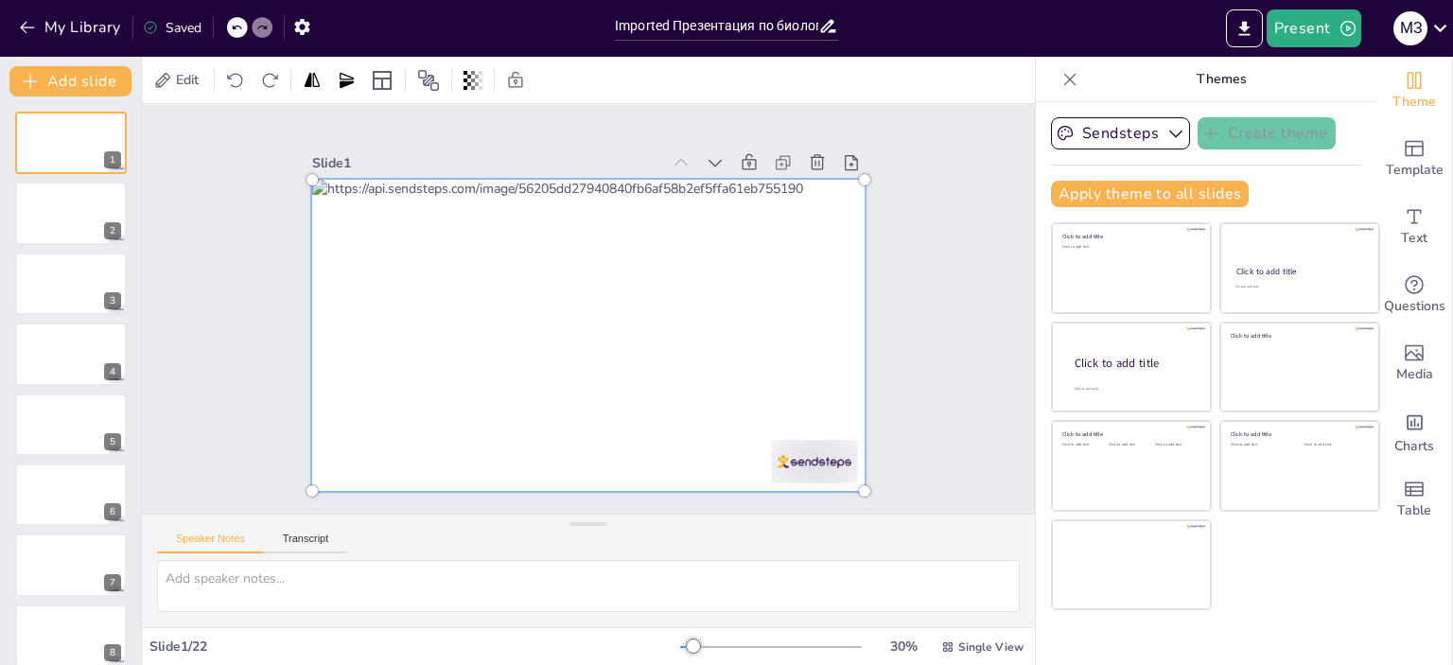
click at [899, 317] on div "Slide 1 Slide 2 Slide 3 Slide 4 Slide 5 Slide 6 Slide 7 Slide 8 Slide 9 Slide 1…" at bounding box center [588, 309] width 659 height 364
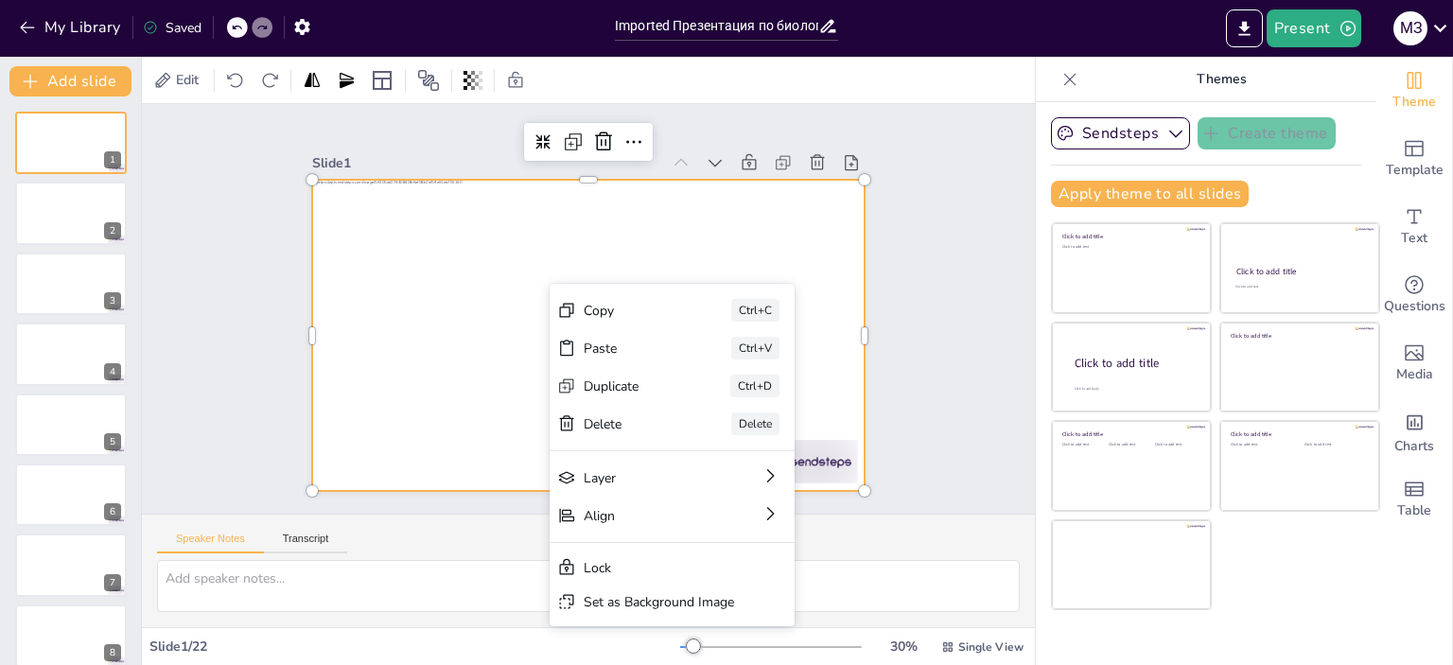
click at [942, 222] on div "Slide 1 Slide 2 Slide 3 Slide 4 Slide 5 Slide 6 Slide 7 Slide 8 Slide 9 Slide 1…" at bounding box center [588, 309] width 893 height 410
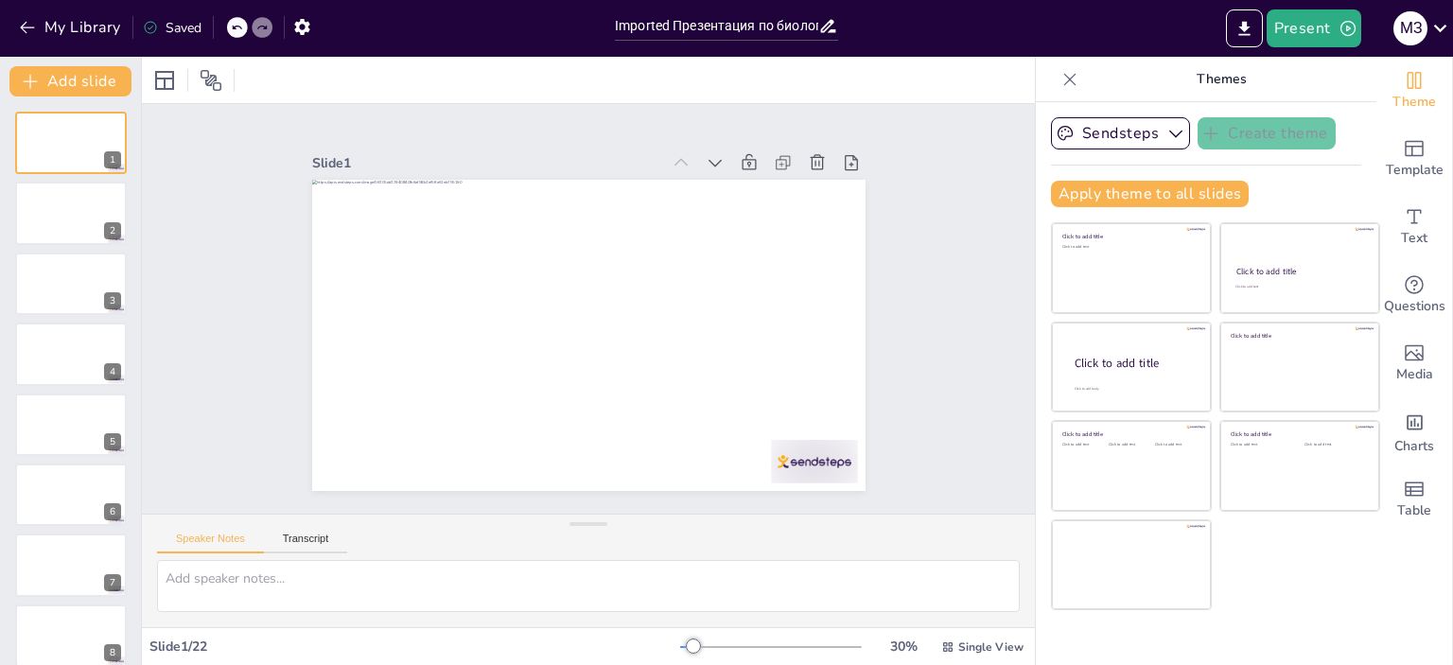
click at [271, 23] on div at bounding box center [262, 27] width 21 height 21
drag, startPoint x: 678, startPoint y: 640, endPoint x: 681, endPoint y: 610, distance: 29.5
click at [681, 610] on div "Slide 1 Slide 2 Slide 3 Slide 4 Slide 5 Slide 6 Slide 7 Slide 8 Slide 9 Slide 1…" at bounding box center [588, 361] width 893 height 608
click at [958, 650] on span "Single View" at bounding box center [990, 647] width 65 height 15
click at [951, 598] on span "List View" at bounding box center [955, 605] width 99 height 18
